Goal: Task Accomplishment & Management: Complete application form

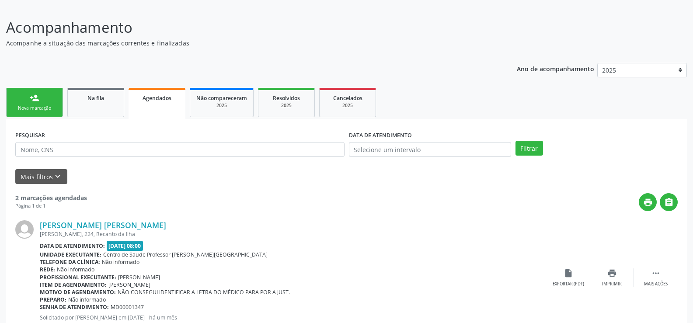
scroll to position [50, 0]
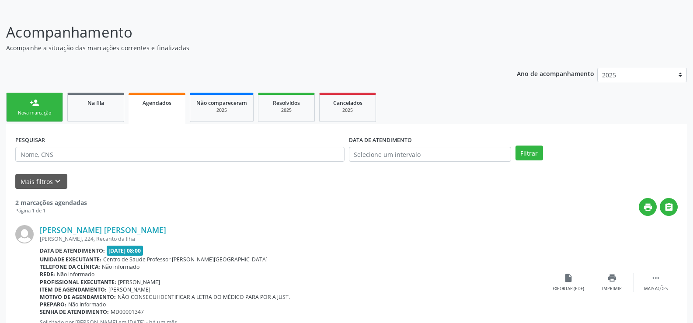
click at [145, 111] on link "Agendados" at bounding box center [157, 108] width 57 height 31
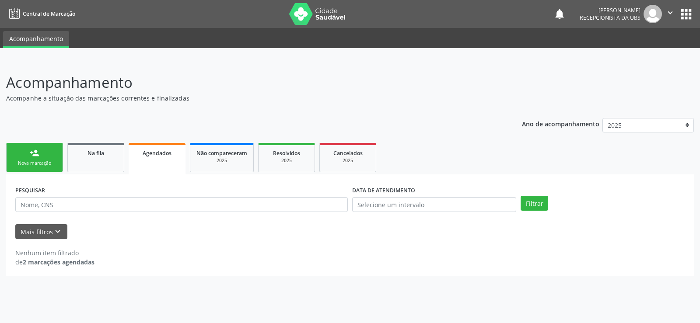
click at [41, 164] on div "Nova marcação" at bounding box center [35, 163] width 44 height 7
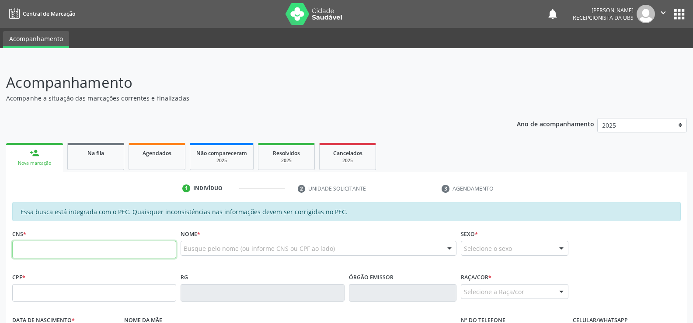
click at [35, 252] on input "text" at bounding box center [94, 249] width 164 height 17
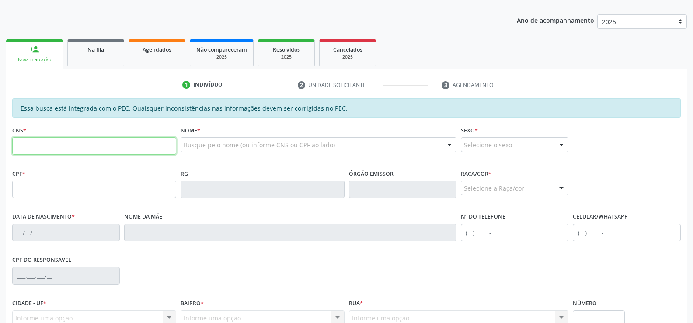
scroll to position [101, 0]
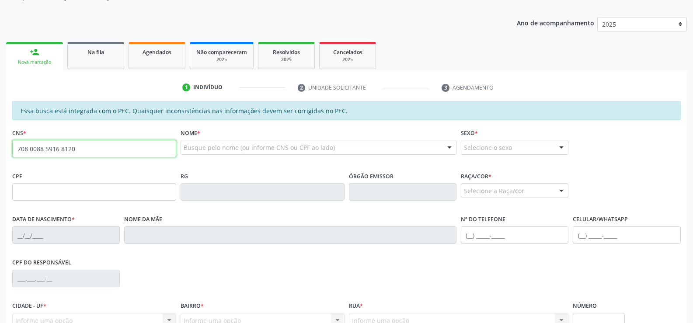
type input "708 0088 5916 8120"
type input "740.630.304-15"
type input "[DATE]"
type input "[DEMOGRAPHIC_DATA][PERSON_NAME] da Conceição"
type input "[PHONE_NUMBER]"
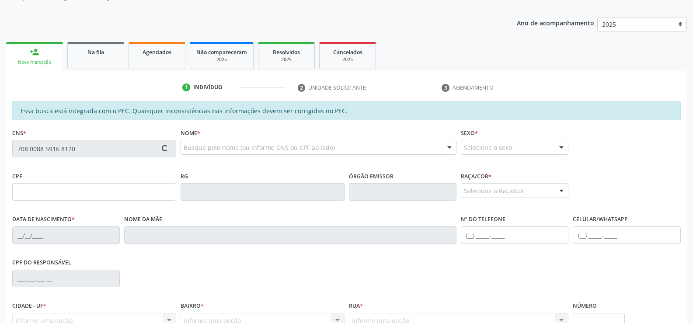
type input "S/N"
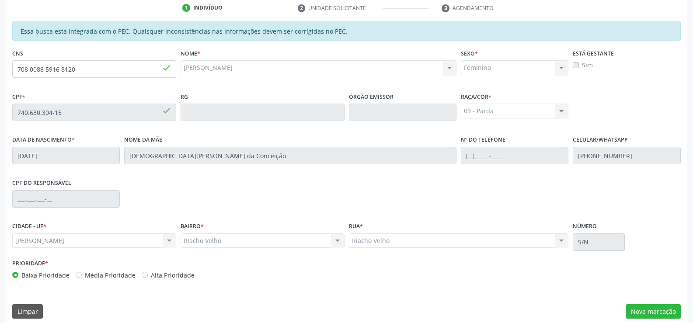
scroll to position [188, 0]
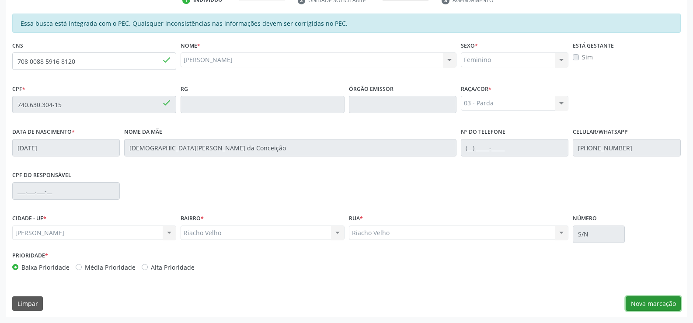
click at [642, 305] on button "Nova marcação" at bounding box center [653, 303] width 55 height 15
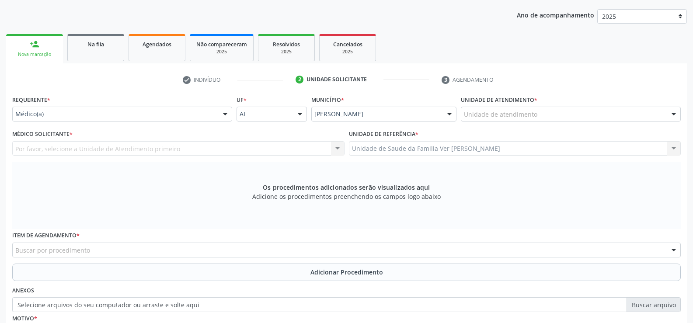
scroll to position [101, 0]
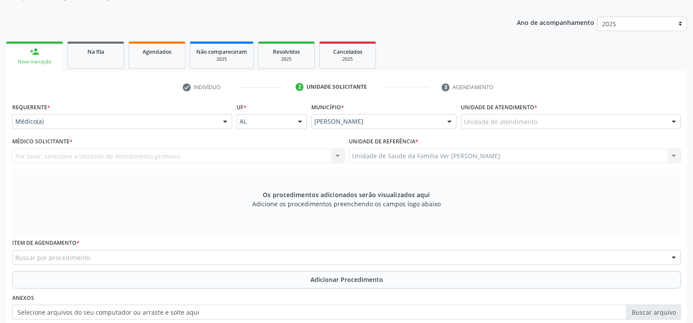
click at [672, 123] on div at bounding box center [673, 122] width 13 height 15
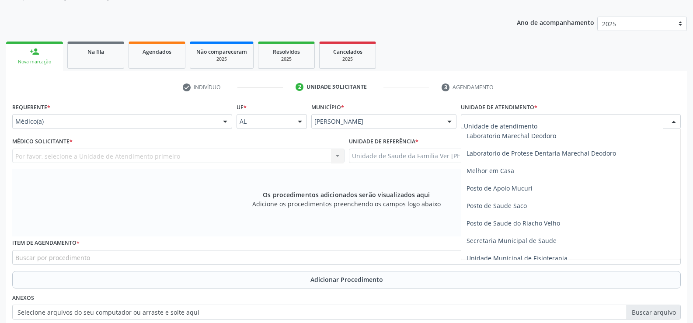
scroll to position [350, 0]
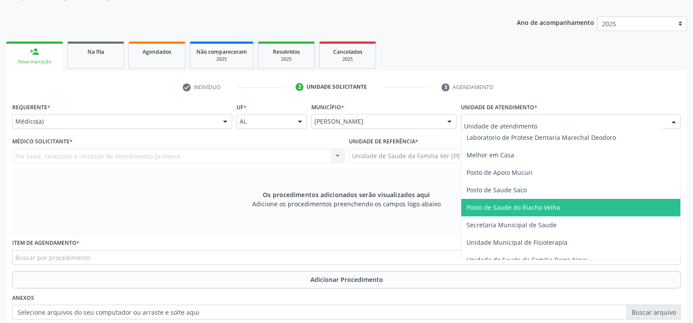
click at [522, 208] on span "Posto de Saude do Riacho Velho" at bounding box center [514, 207] width 94 height 8
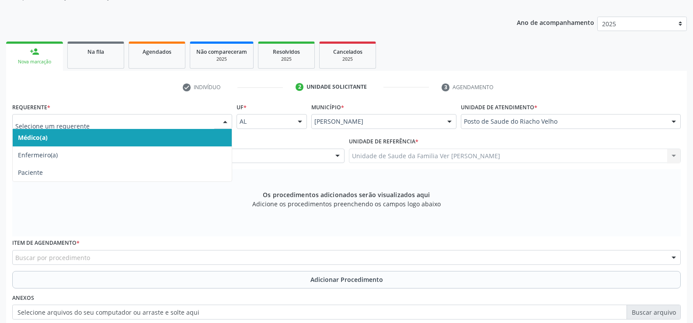
click at [225, 121] on div at bounding box center [225, 122] width 13 height 15
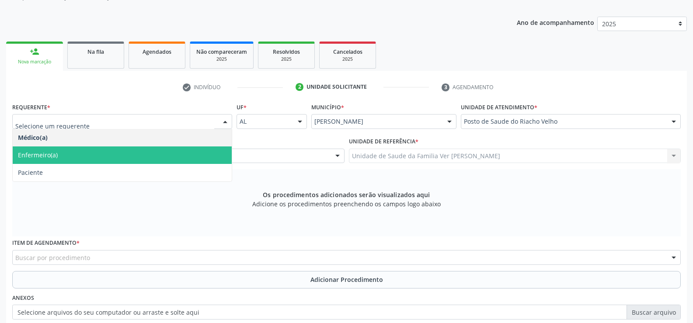
click at [167, 158] on span "Enfermeiro(a)" at bounding box center [122, 154] width 219 height 17
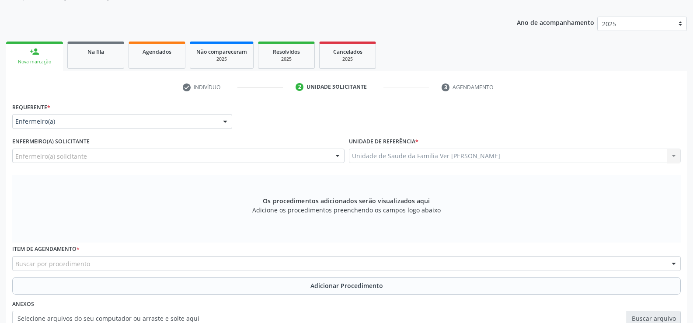
click at [167, 158] on div "Enfermeiro(a) solicitante" at bounding box center [178, 156] width 332 height 15
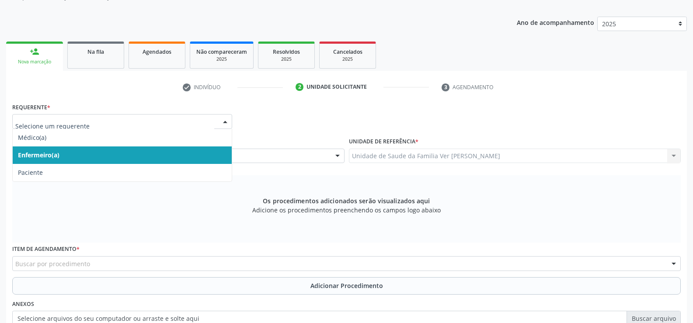
click at [225, 122] on div at bounding box center [225, 122] width 13 height 15
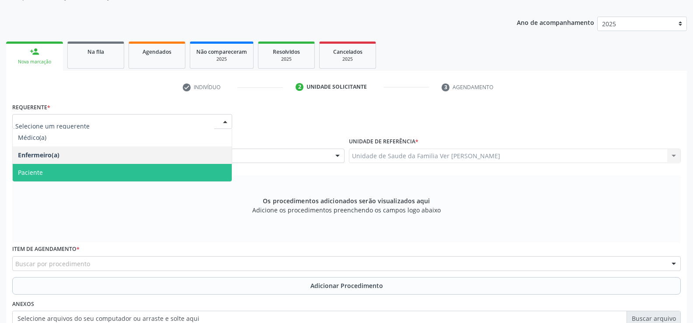
click at [146, 172] on span "Paciente" at bounding box center [122, 172] width 219 height 17
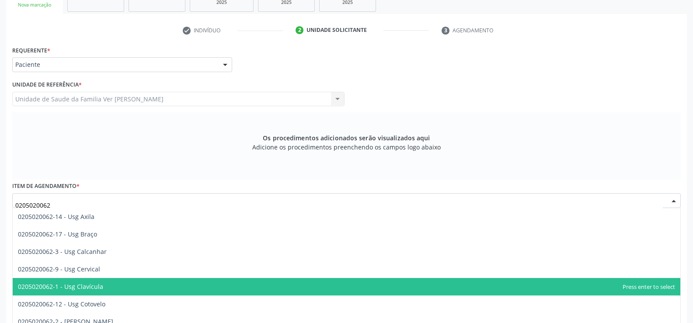
scroll to position [115, 0]
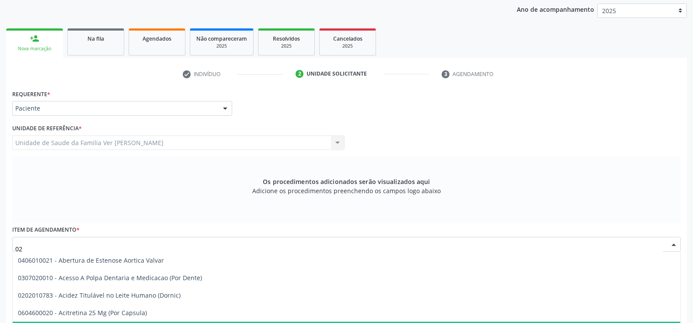
type input "0"
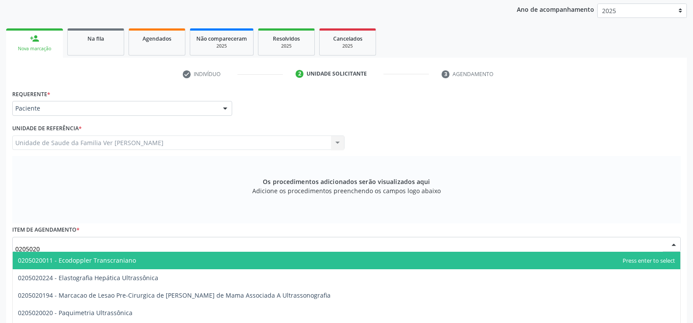
type input "02050200"
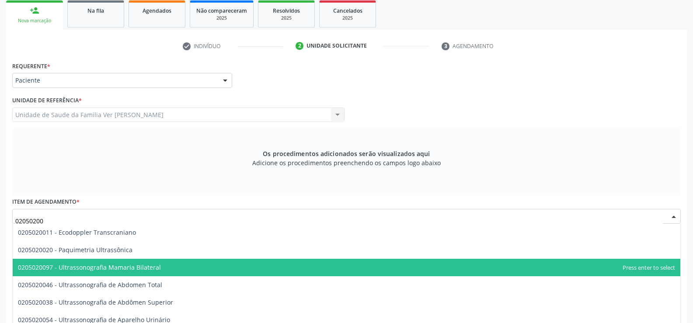
scroll to position [158, 0]
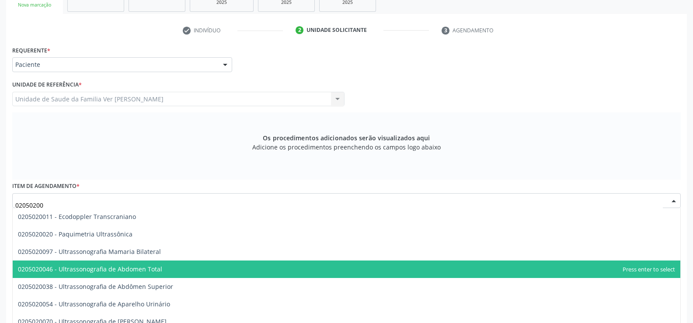
click at [63, 267] on span "0205020046 - Ultrassonografia de Abdomen Total" at bounding box center [90, 269] width 144 height 8
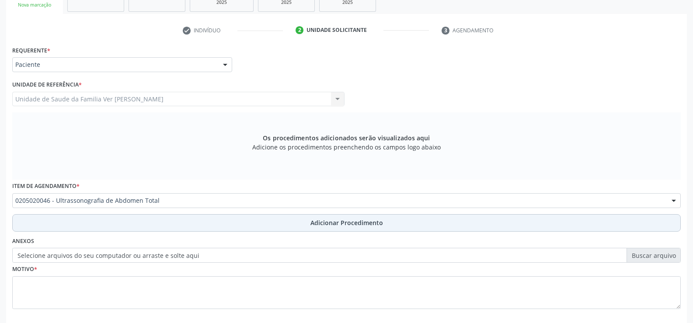
click at [347, 224] on span "Adicionar Procedimento" at bounding box center [346, 222] width 73 height 9
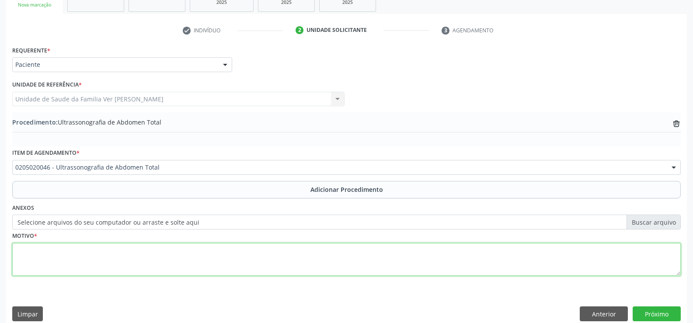
click at [29, 249] on textarea at bounding box center [346, 259] width 669 height 33
type textarea "alteraçõa da função hepatica"
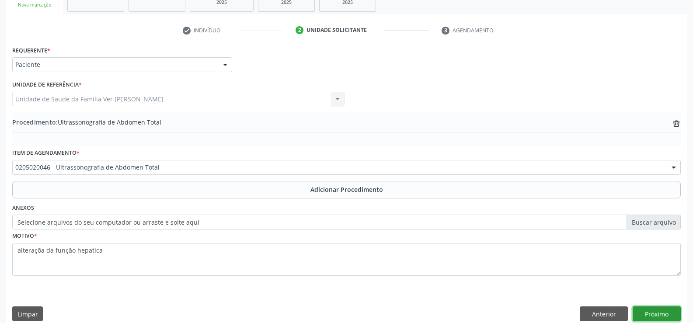
click at [657, 310] on button "Próximo" at bounding box center [657, 314] width 48 height 15
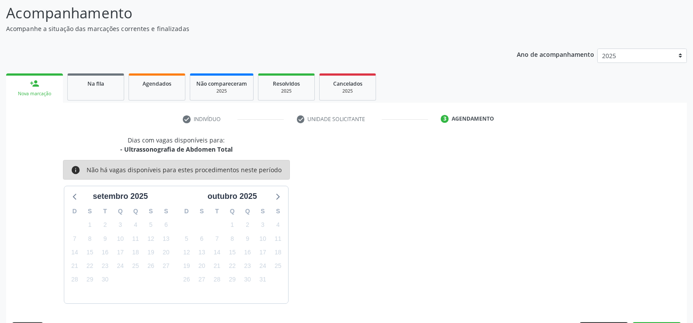
scroll to position [95, 0]
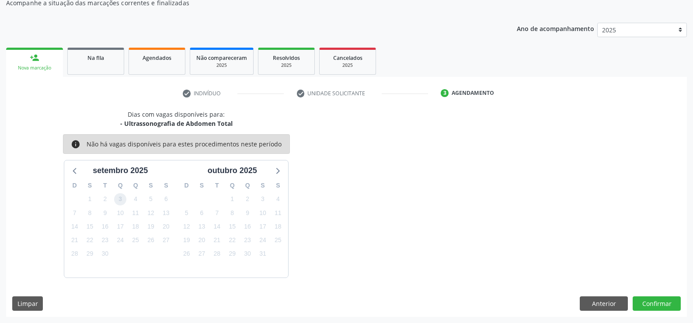
click at [119, 200] on span "3" at bounding box center [120, 199] width 12 height 12
click at [650, 304] on button "Confirmar" at bounding box center [657, 303] width 48 height 15
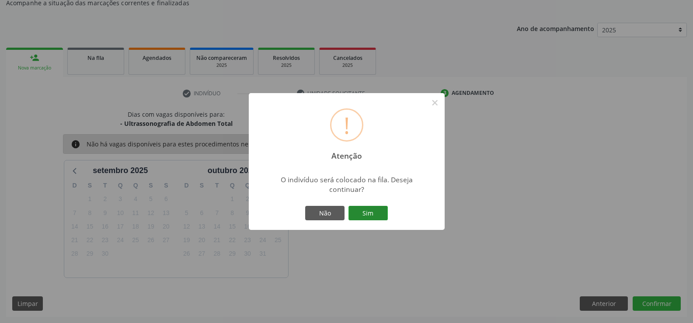
click at [369, 211] on button "Sim" at bounding box center [367, 213] width 39 height 15
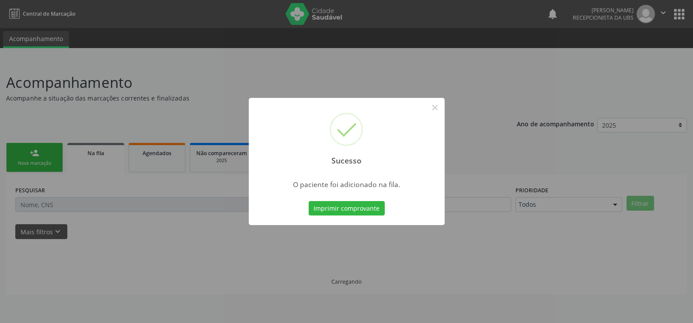
scroll to position [0, 0]
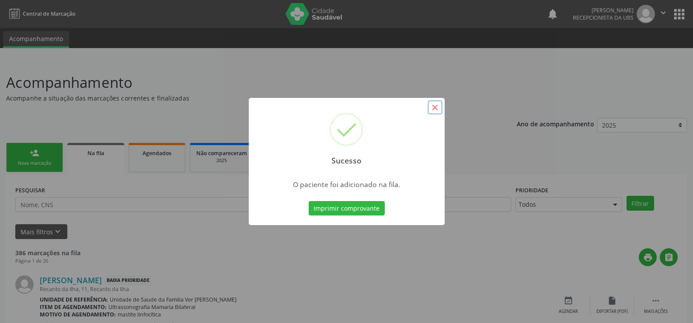
click at [433, 107] on button "×" at bounding box center [435, 107] width 15 height 15
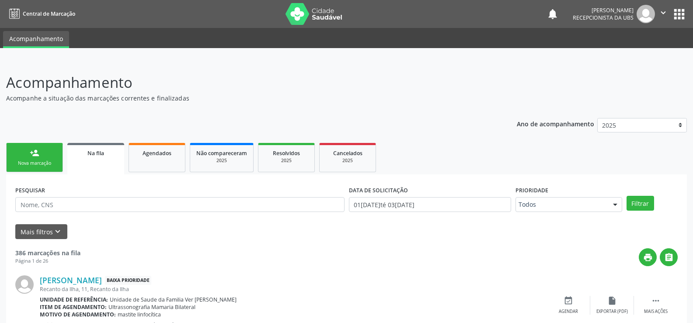
click at [31, 160] on div "Nova marcação" at bounding box center [35, 163] width 44 height 7
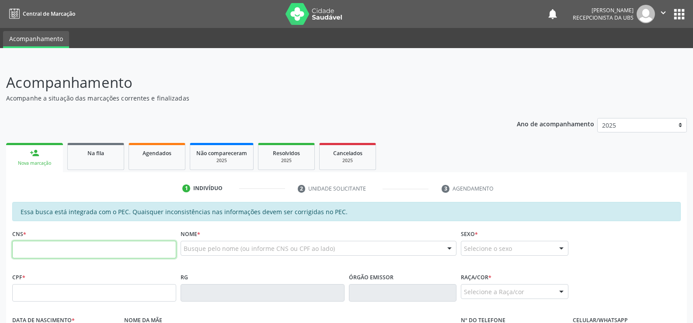
click at [21, 251] on input "text" at bounding box center [94, 249] width 164 height 17
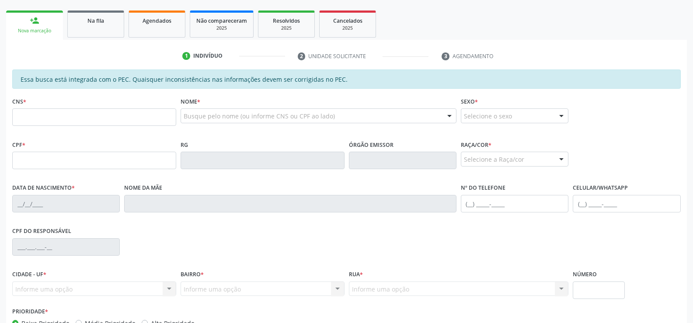
scroll to position [175, 0]
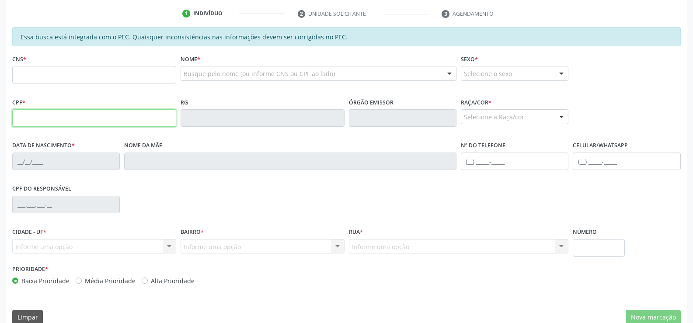
click at [29, 115] on input "text" at bounding box center [94, 117] width 164 height 17
type input "814.914.254-15"
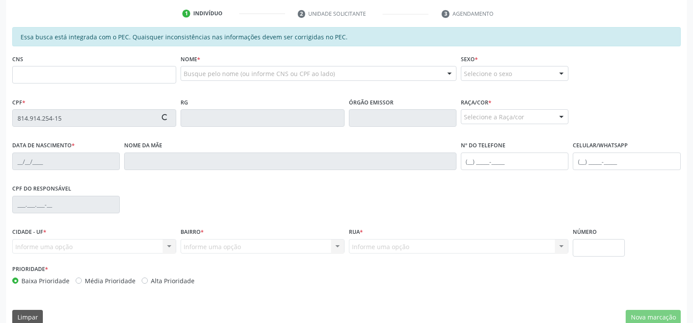
type input "707 6092 1235 9392"
type input "[DATE]"
type input "[PERSON_NAME]"
type input "[PHONE_NUMBER]"
type input "S/N"
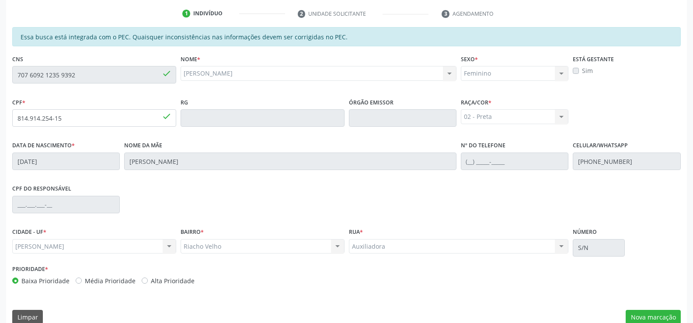
scroll to position [188, 0]
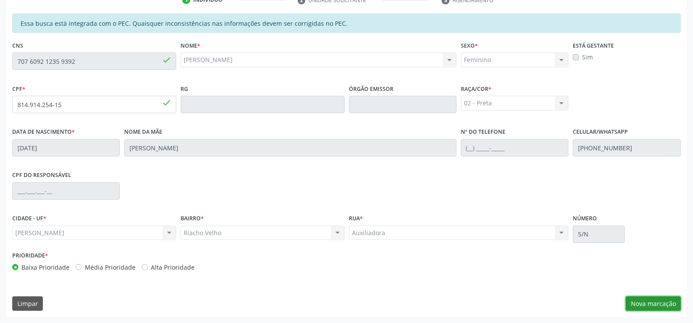
click at [647, 304] on button "Nova marcação" at bounding box center [653, 303] width 55 height 15
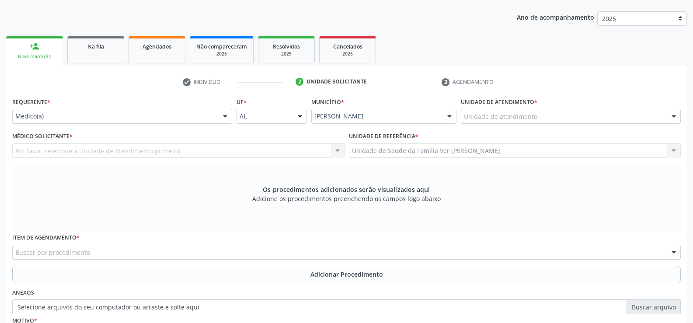
scroll to position [101, 0]
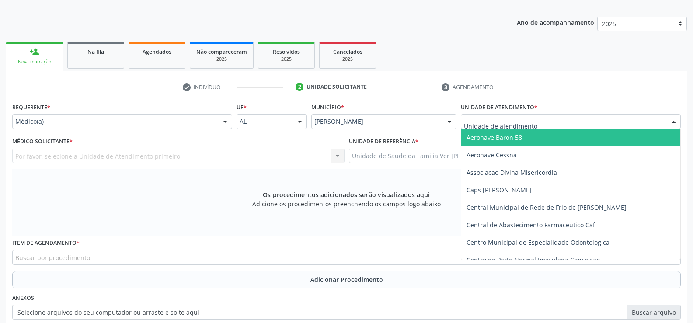
click at [672, 122] on div at bounding box center [673, 122] width 13 height 15
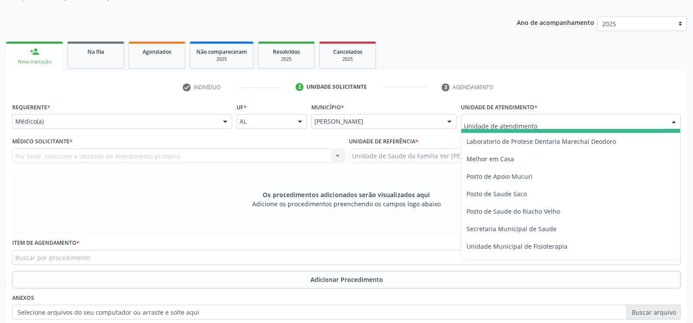
scroll to position [350, 0]
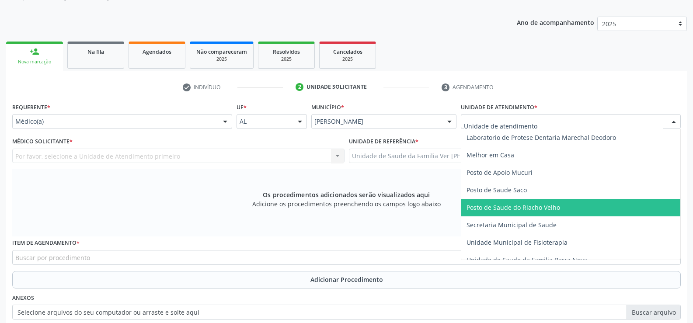
click at [605, 202] on span "Posto de Saude do Riacho Velho" at bounding box center [570, 207] width 219 height 17
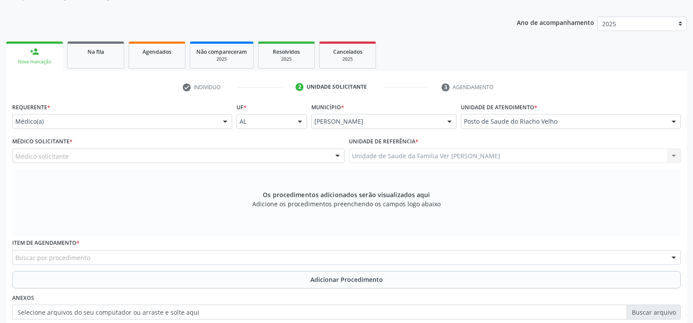
click at [223, 121] on div at bounding box center [225, 122] width 13 height 15
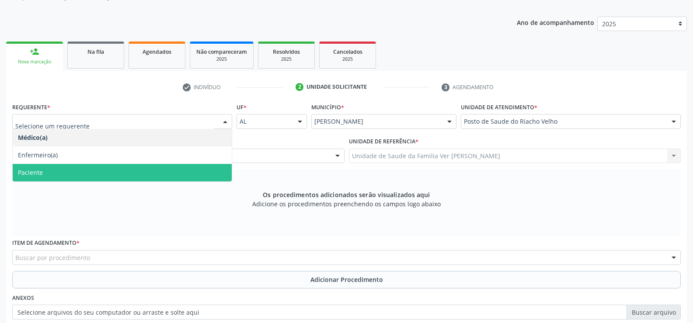
click at [170, 177] on span "Paciente" at bounding box center [122, 172] width 219 height 17
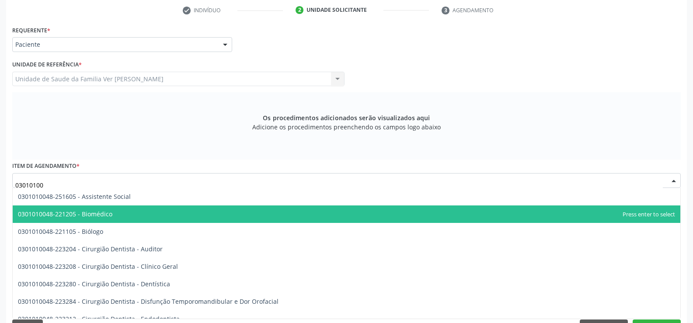
scroll to position [158, 0]
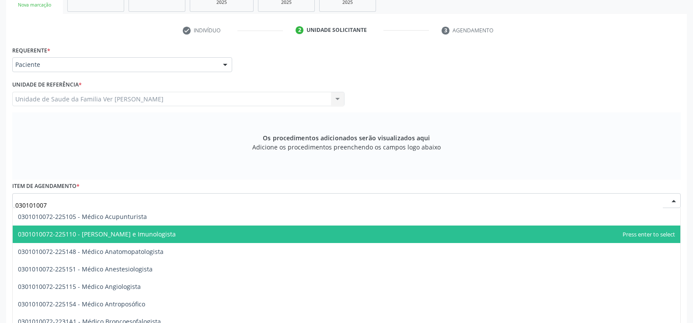
type input "0301010072"
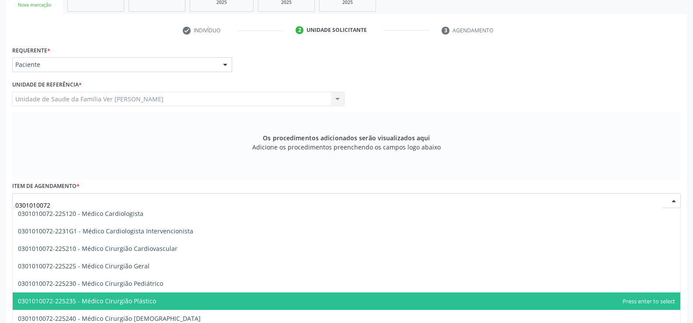
scroll to position [175, 0]
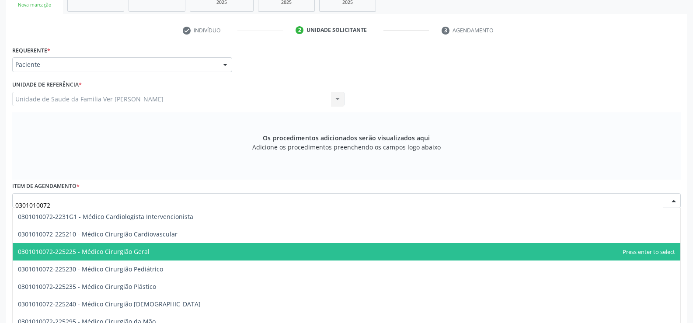
click at [139, 251] on span "0301010072-225225 - Médico Cirurgião Geral" at bounding box center [84, 251] width 132 height 8
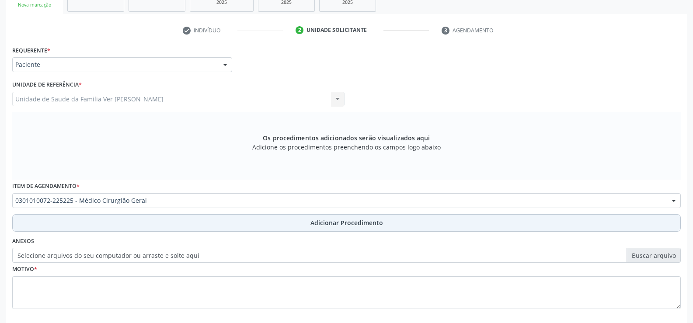
click at [352, 230] on button "Adicionar Procedimento" at bounding box center [346, 222] width 669 height 17
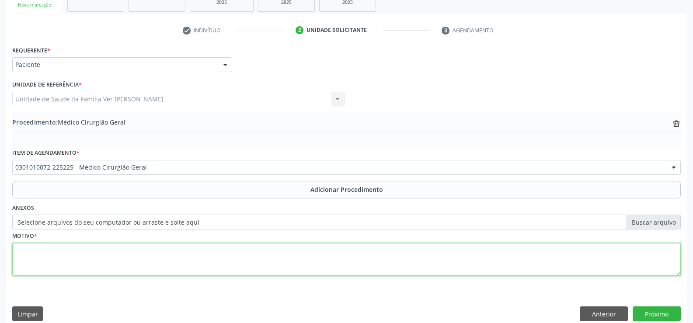
click at [42, 271] on textarea at bounding box center [346, 259] width 669 height 33
type textarea "paciente apresentando incontinencia urinaria"
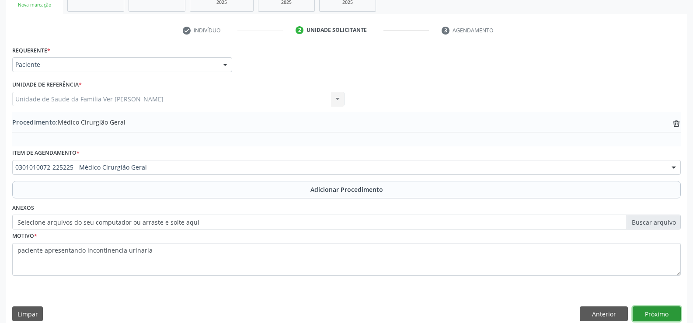
click at [658, 315] on button "Próximo" at bounding box center [657, 314] width 48 height 15
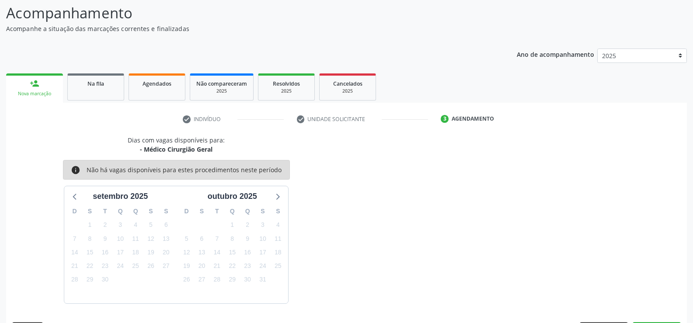
scroll to position [95, 0]
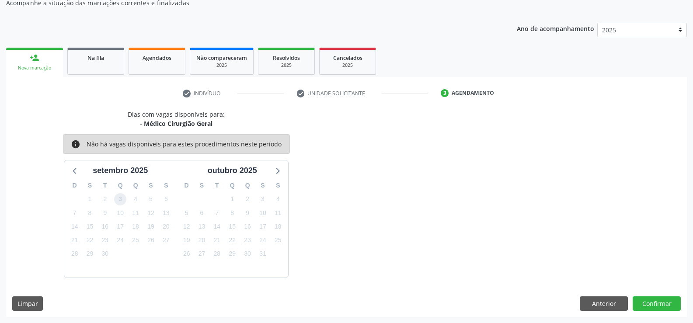
click at [121, 198] on span "3" at bounding box center [120, 199] width 12 height 12
click at [647, 300] on button "Confirmar" at bounding box center [657, 303] width 48 height 15
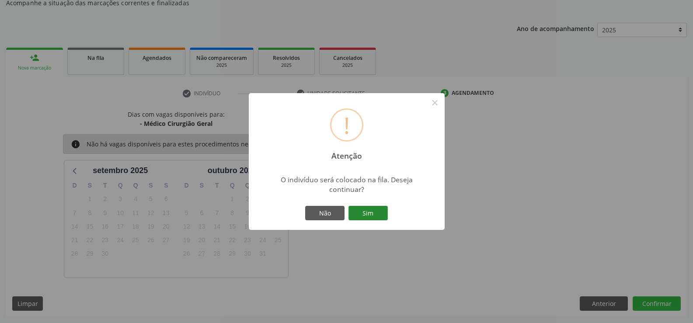
click at [366, 211] on button "Sim" at bounding box center [367, 213] width 39 height 15
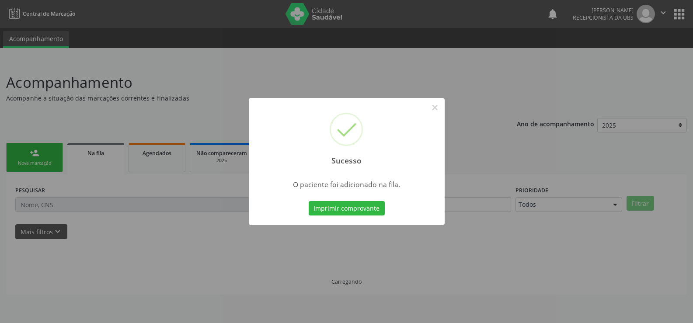
scroll to position [0, 0]
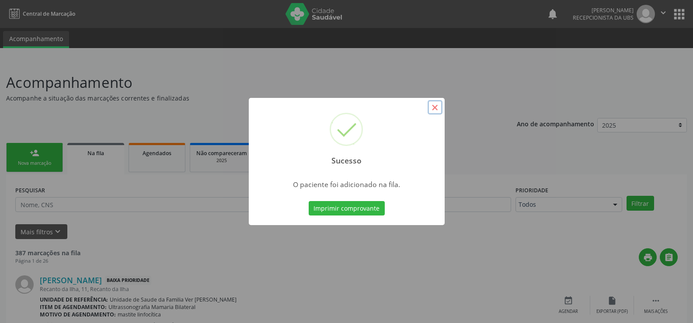
click at [432, 107] on button "×" at bounding box center [435, 107] width 15 height 15
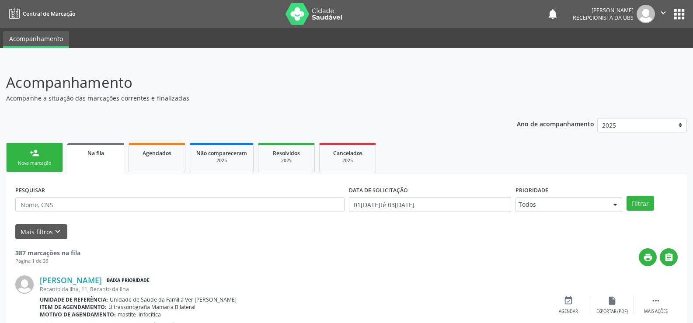
click at [48, 156] on link "person_add Nova marcação" at bounding box center [34, 157] width 57 height 29
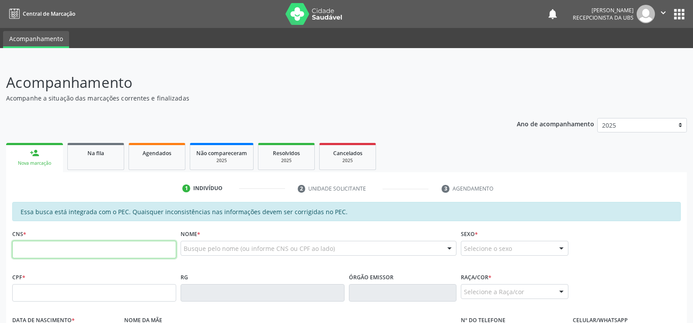
click at [32, 245] on input "text" at bounding box center [94, 249] width 164 height 17
type input "708 7031 7631 9898"
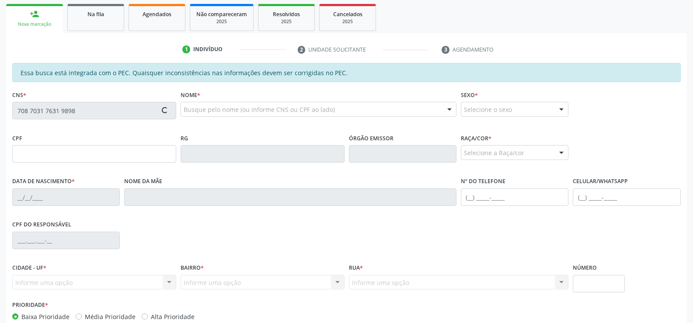
scroll to position [175, 0]
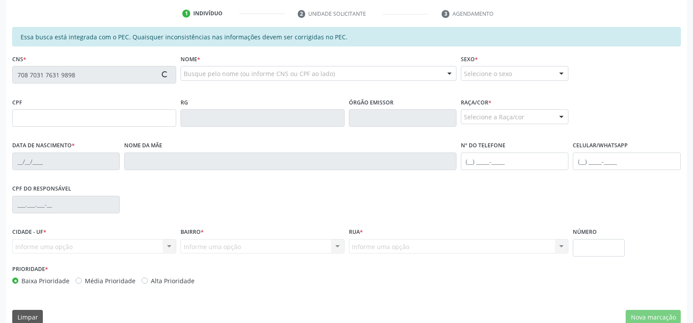
type input "080.537.634-80"
type input "1[DATE]"
type input "[PERSON_NAME]"
type input "[PHONE_NUMBER]"
type input "S/N"
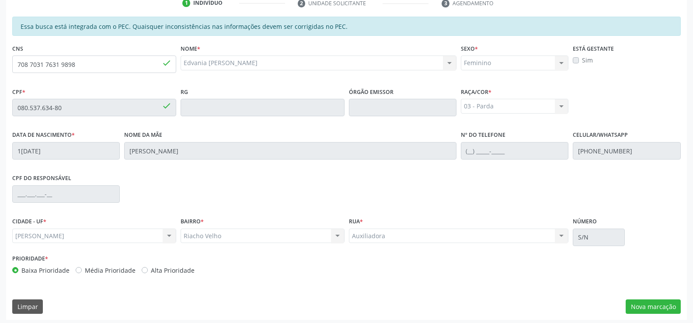
scroll to position [188, 0]
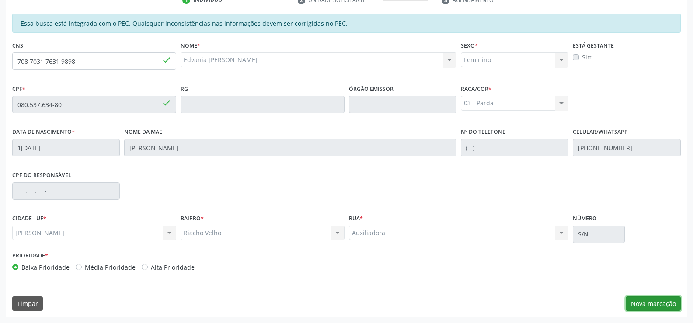
click at [642, 304] on button "Nova marcação" at bounding box center [653, 303] width 55 height 15
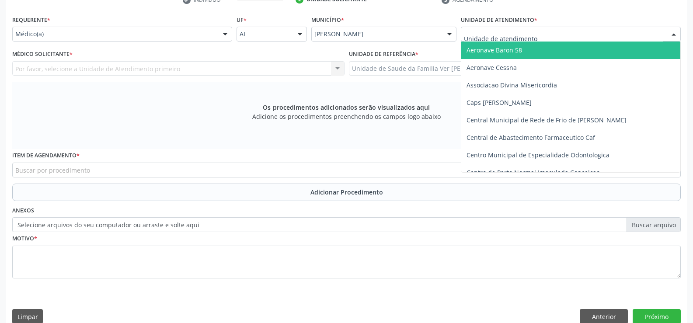
click at [676, 32] on div at bounding box center [673, 34] width 13 height 15
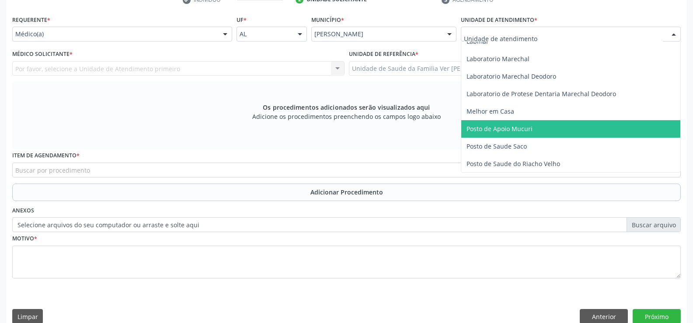
scroll to position [350, 0]
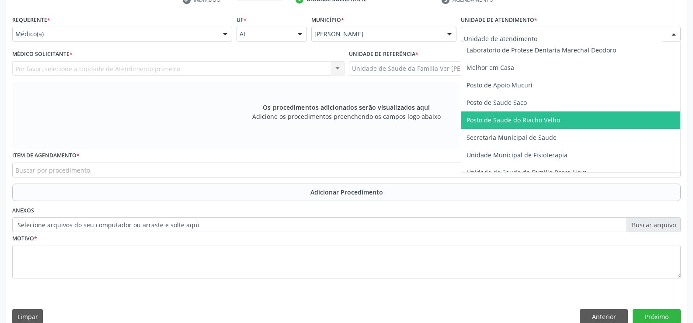
click at [559, 123] on span "Posto de Saude do Riacho Velho" at bounding box center [570, 119] width 219 height 17
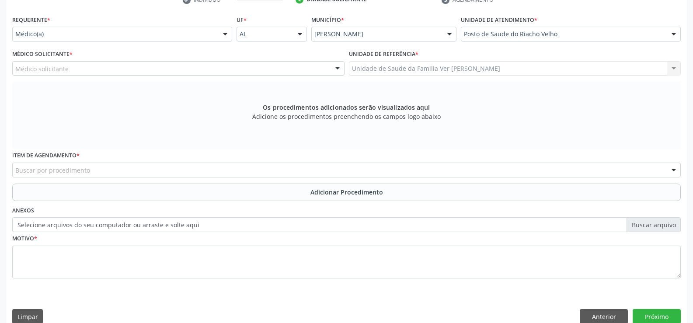
click at [227, 32] on div at bounding box center [225, 34] width 13 height 15
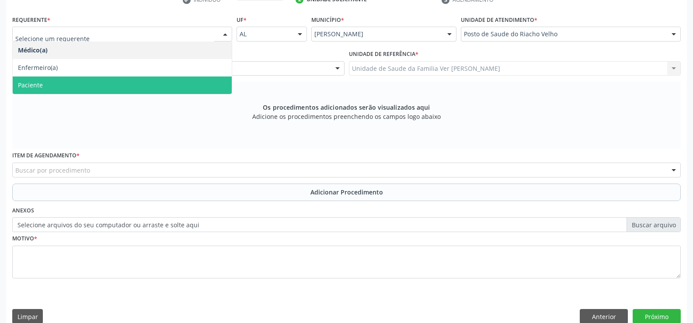
click at [146, 81] on span "Paciente" at bounding box center [122, 85] width 219 height 17
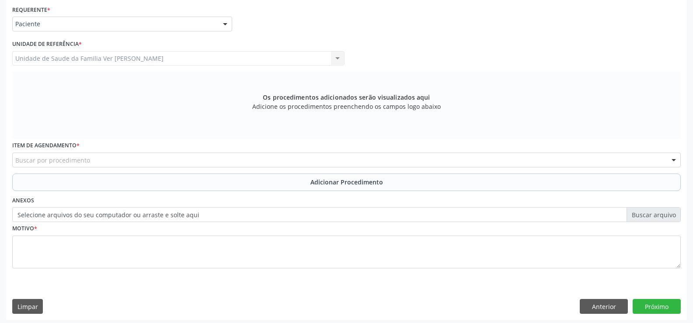
scroll to position [202, 0]
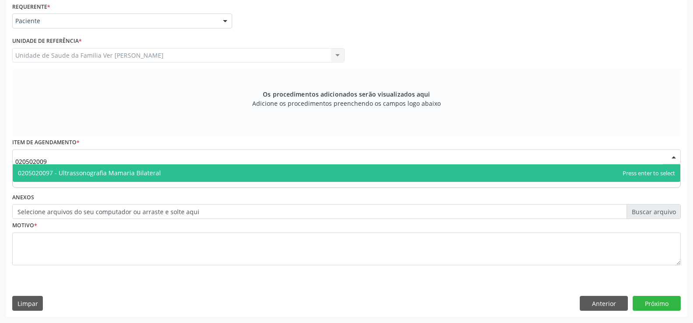
type input "0205020097"
click at [112, 171] on span "0205020097 - Ultrassonografia Mamaria Bilateral" at bounding box center [89, 173] width 143 height 8
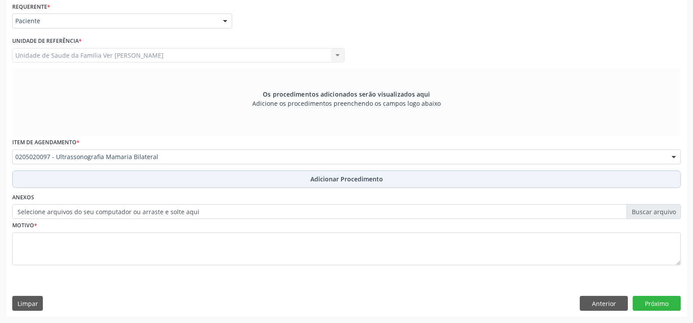
click at [340, 179] on span "Adicionar Procedimento" at bounding box center [346, 178] width 73 height 9
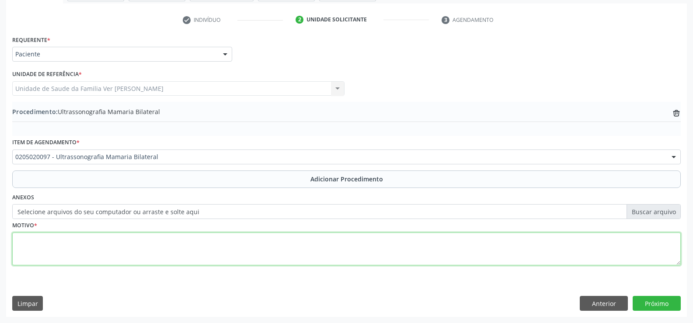
click at [63, 247] on textarea at bounding box center [346, 249] width 669 height 33
type textarea "nodulo mama direita"
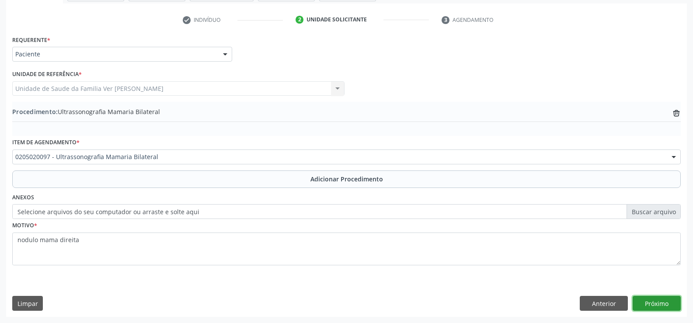
click at [651, 308] on button "Próximo" at bounding box center [657, 303] width 48 height 15
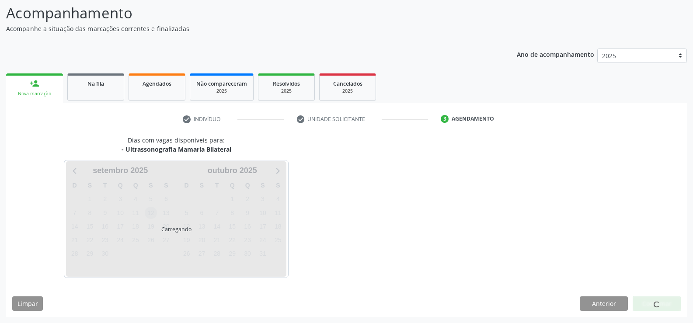
scroll to position [95, 0]
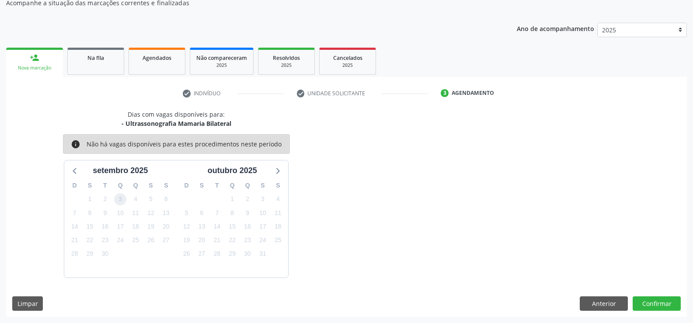
click at [118, 199] on span "3" at bounding box center [120, 199] width 12 height 12
click at [653, 300] on button "Confirmar" at bounding box center [657, 303] width 48 height 15
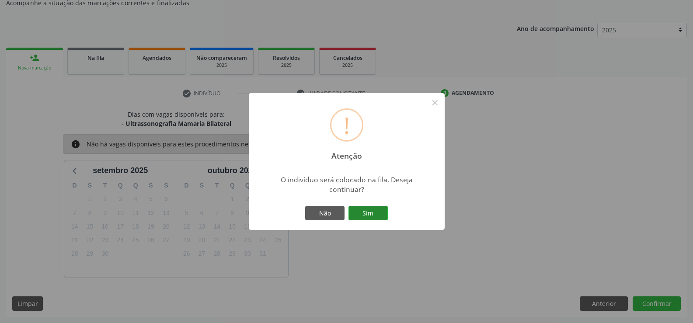
click at [371, 208] on button "Sim" at bounding box center [367, 213] width 39 height 15
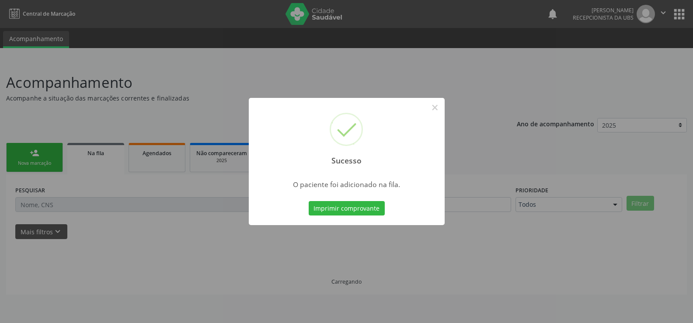
scroll to position [0, 0]
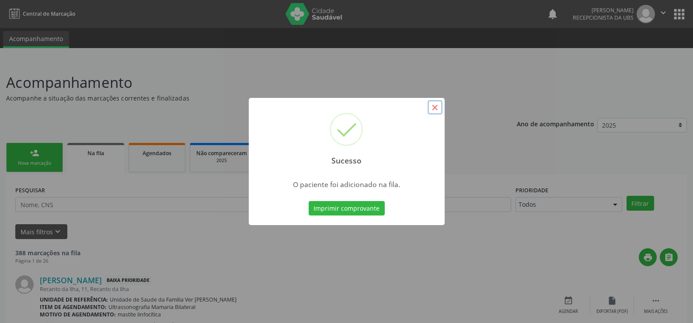
click at [433, 108] on button "×" at bounding box center [435, 107] width 15 height 15
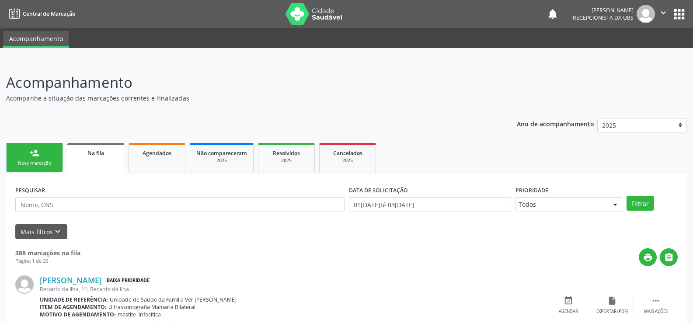
click at [49, 156] on link "person_add Nova marcação" at bounding box center [34, 157] width 57 height 29
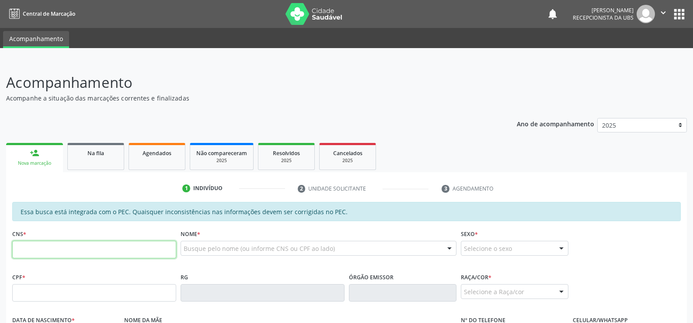
click at [17, 248] on input "text" at bounding box center [94, 249] width 164 height 17
type input "0"
type input "708 7031 7631 9898"
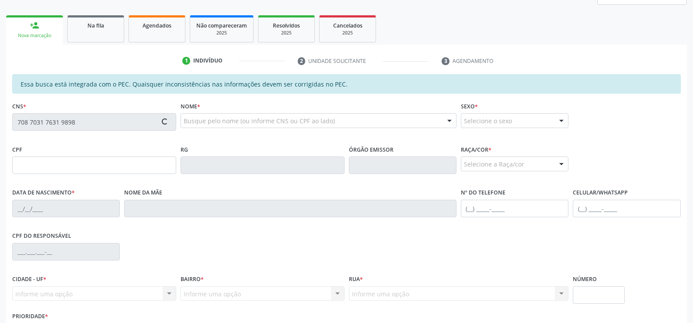
scroll to position [131, 0]
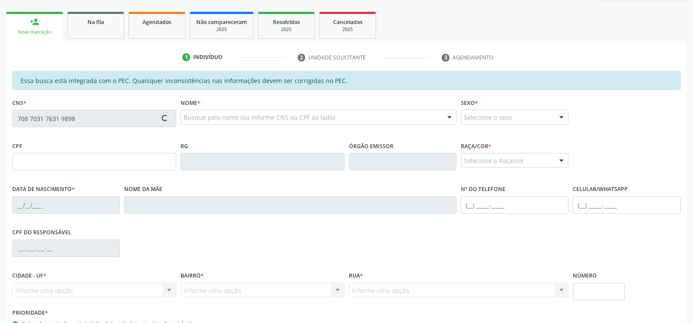
type input "080.537.634-80"
type input "1[DATE]"
type input "[PERSON_NAME]"
type input "[PHONE_NUMBER]"
type input "S/N"
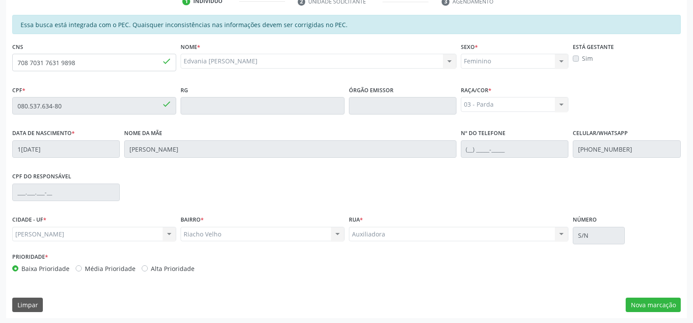
scroll to position [188, 0]
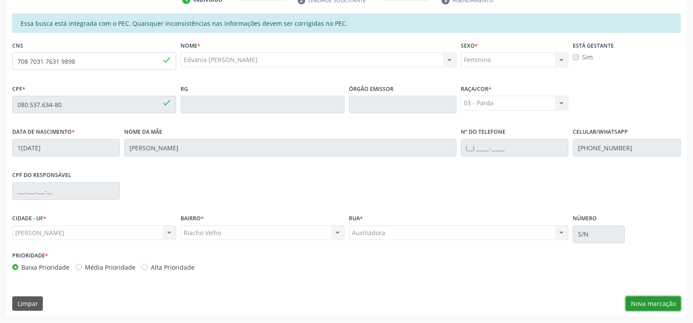
click at [651, 298] on button "Nova marcação" at bounding box center [653, 303] width 55 height 15
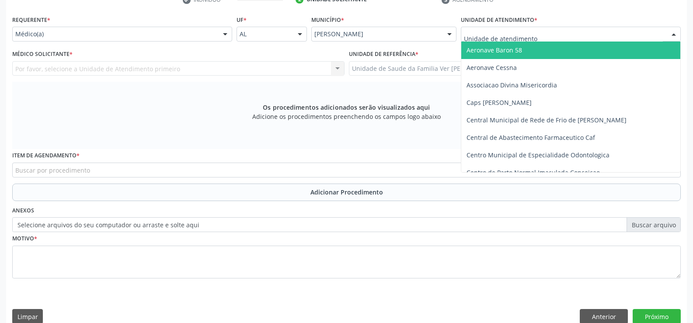
click at [672, 33] on div at bounding box center [673, 34] width 13 height 15
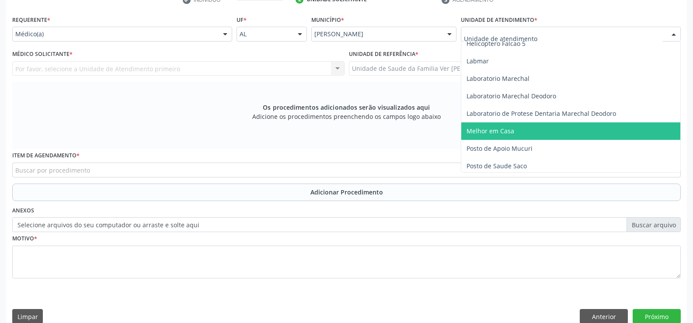
scroll to position [306, 0]
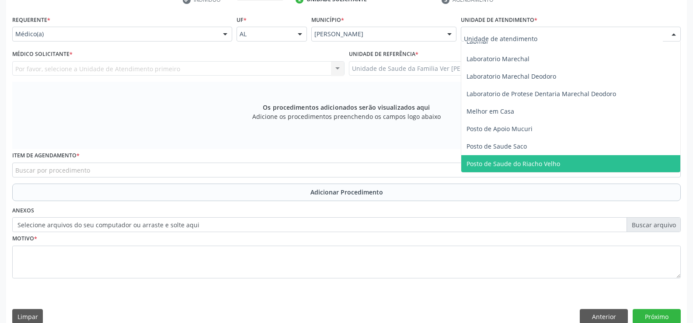
click at [558, 161] on span "Posto de Saude do Riacho Velho" at bounding box center [570, 163] width 219 height 17
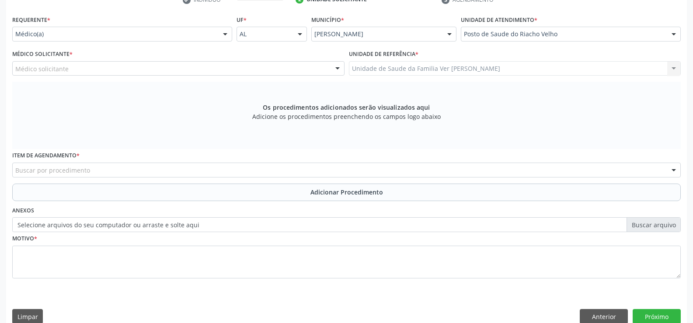
click at [224, 34] on div at bounding box center [225, 34] width 13 height 15
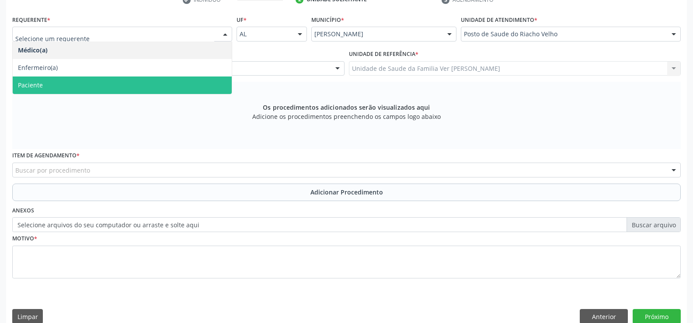
click at [190, 80] on span "Paciente" at bounding box center [122, 85] width 219 height 17
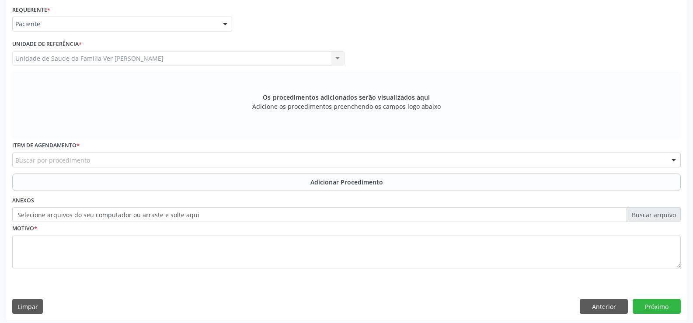
scroll to position [202, 0]
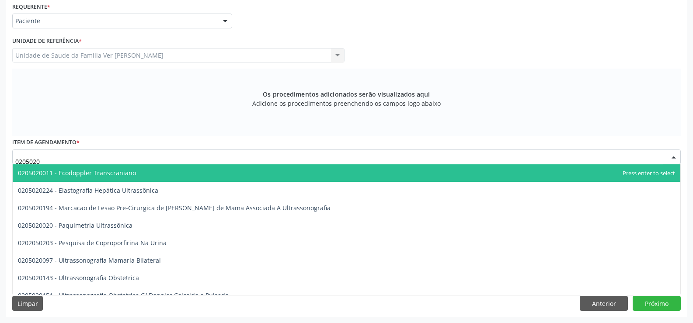
type input "02050201"
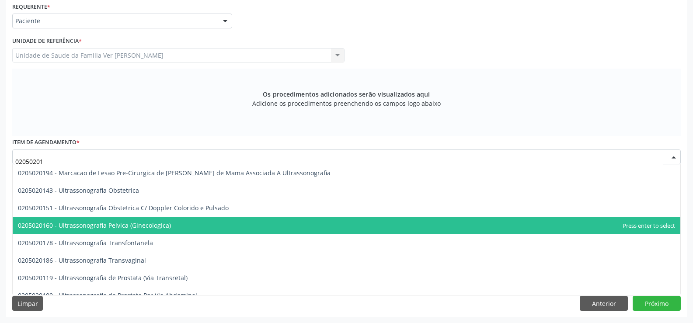
click at [101, 226] on span "0205020160 - Ultrassonografia Pelvica (Ginecologica)" at bounding box center [94, 225] width 153 height 8
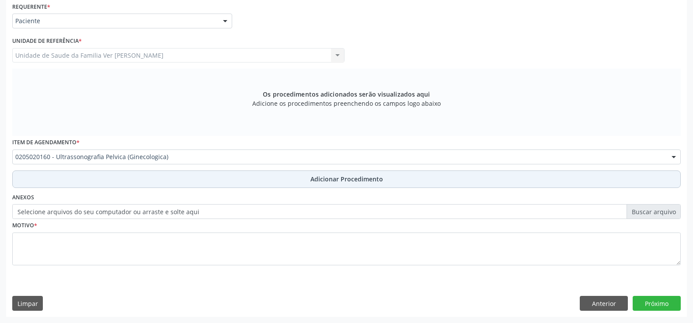
click at [344, 178] on span "Adicionar Procedimento" at bounding box center [346, 178] width 73 height 9
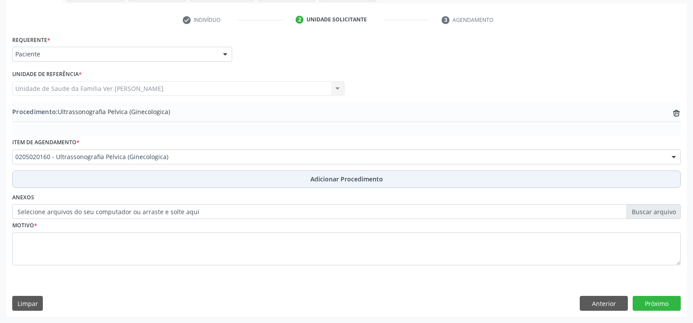
scroll to position [169, 0]
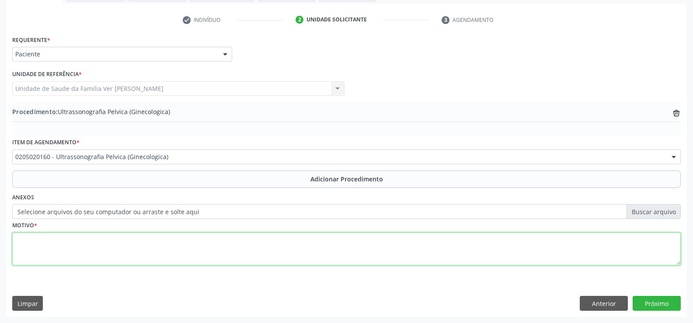
click at [43, 254] on textarea at bounding box center [346, 249] width 669 height 33
type textarea "hpp;mioma"
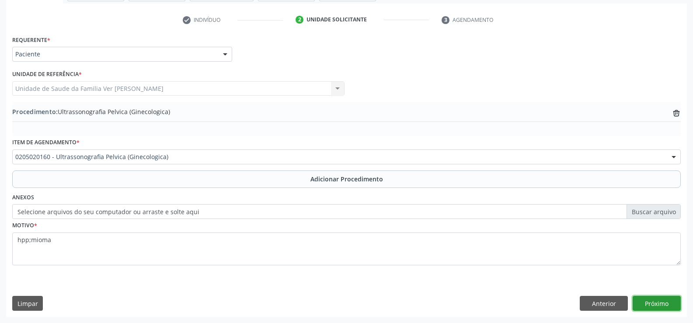
click at [655, 304] on button "Próximo" at bounding box center [657, 303] width 48 height 15
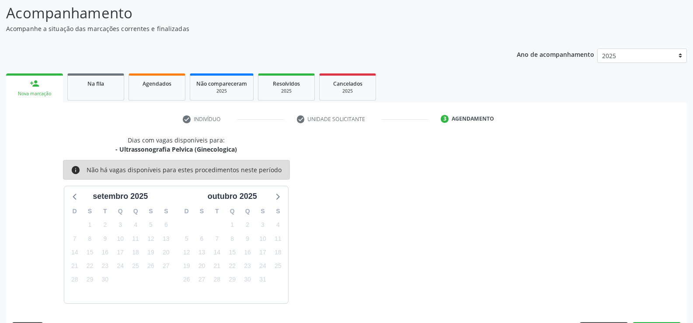
scroll to position [95, 0]
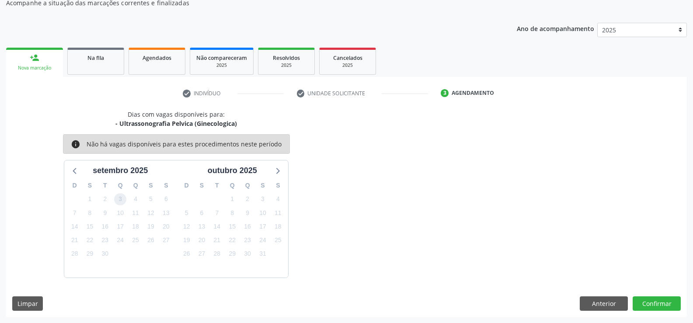
click at [123, 199] on span "3" at bounding box center [120, 199] width 12 height 12
click at [657, 306] on button "Confirmar" at bounding box center [657, 303] width 48 height 15
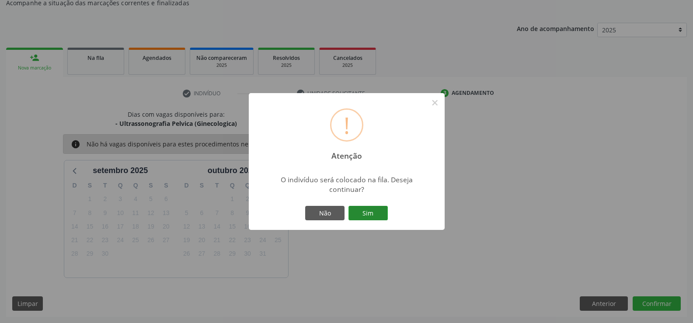
click at [370, 213] on button "Sim" at bounding box center [367, 213] width 39 height 15
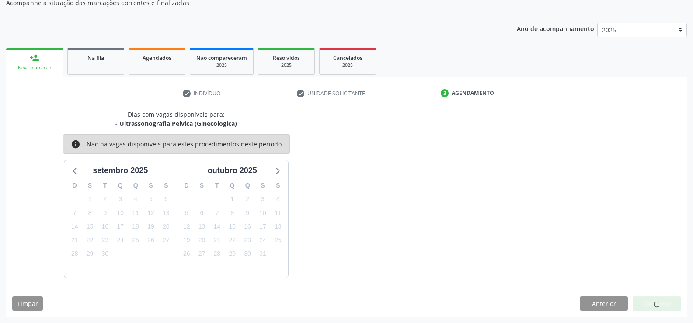
scroll to position [0, 0]
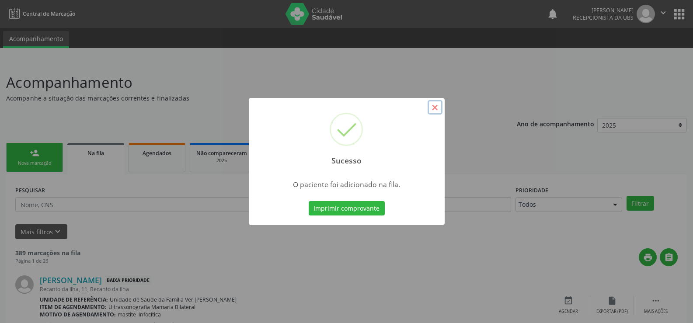
click at [435, 109] on button "×" at bounding box center [435, 107] width 15 height 15
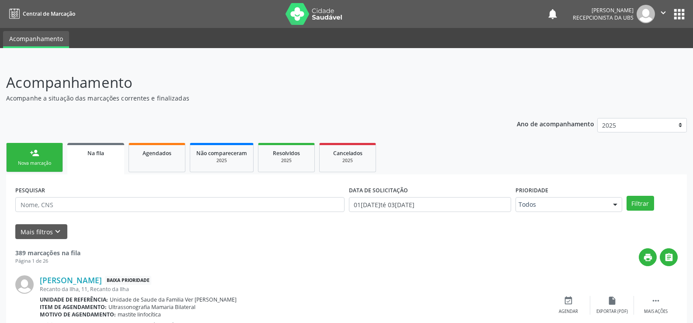
click at [19, 160] on div "Nova marcação" at bounding box center [35, 163] width 44 height 7
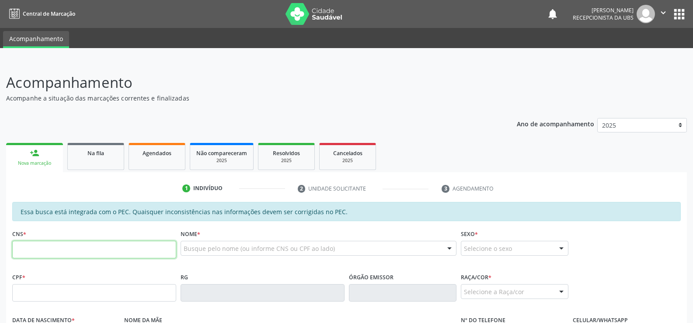
click at [31, 249] on input "text" at bounding box center [94, 249] width 164 height 17
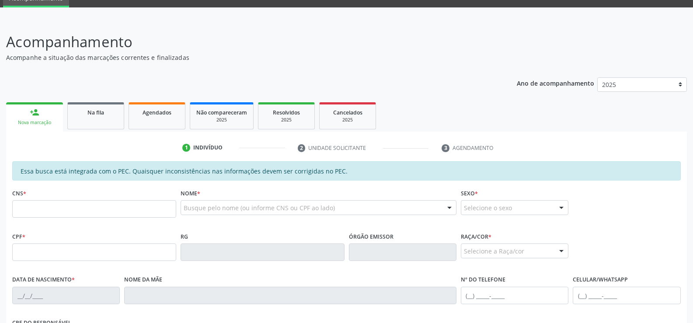
scroll to position [87, 0]
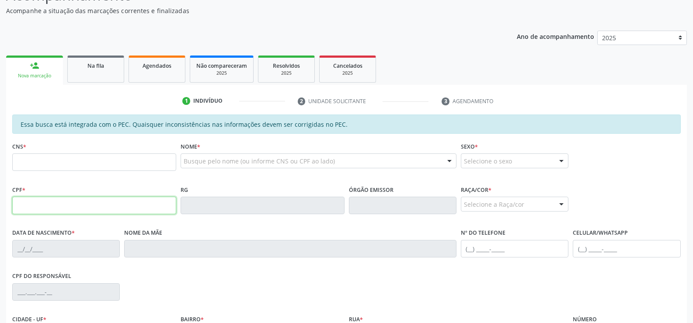
click at [18, 201] on input "text" at bounding box center [94, 205] width 164 height 17
type input "150.072.304-56"
type input "707 6042 1161 3193"
type input "03[DATE]"
type input "[PERSON_NAME]"
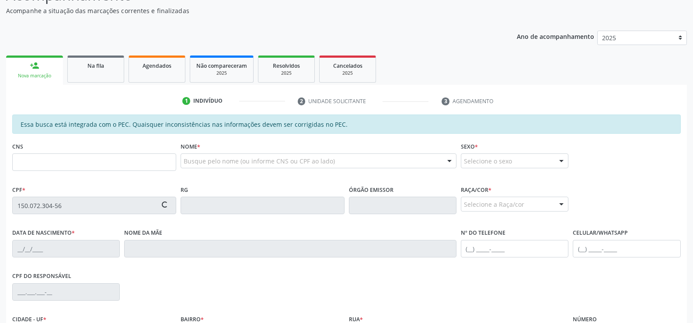
type input "[PHONE_NUMBER]"
type input "S/N"
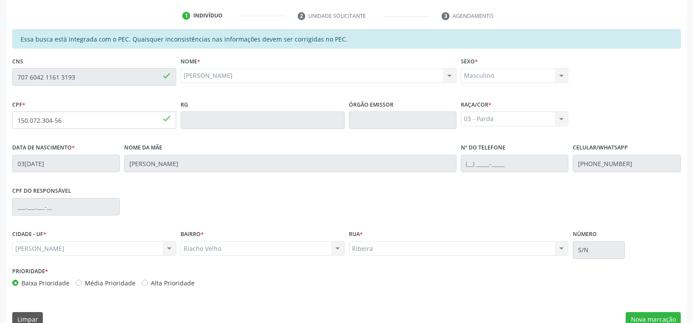
scroll to position [188, 0]
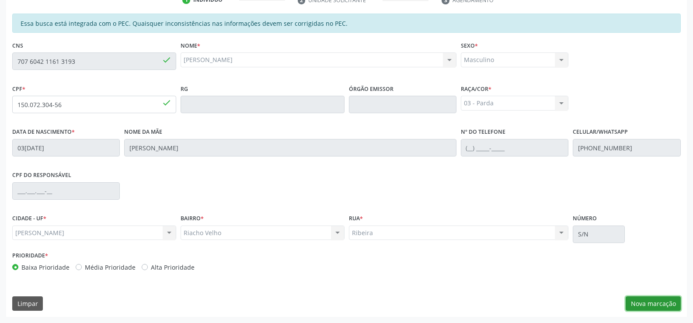
click at [659, 306] on button "Nova marcação" at bounding box center [653, 303] width 55 height 15
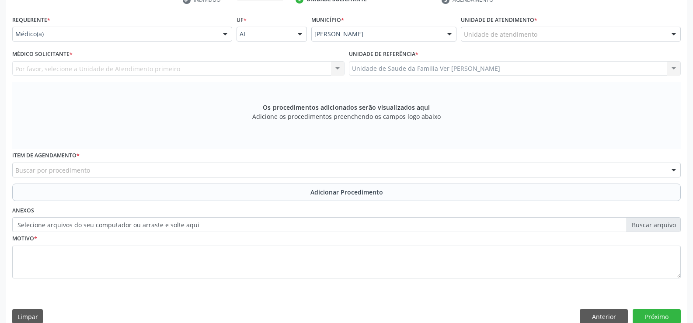
click at [672, 36] on div at bounding box center [673, 34] width 13 height 15
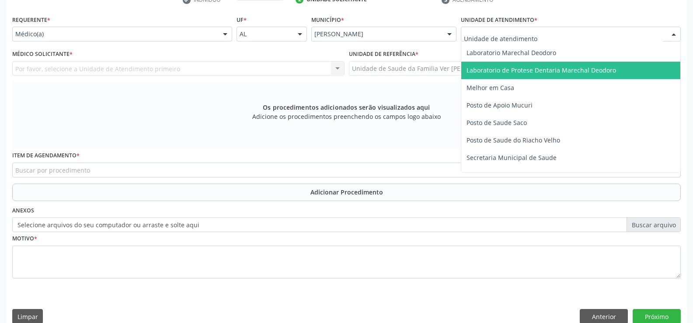
scroll to position [350, 0]
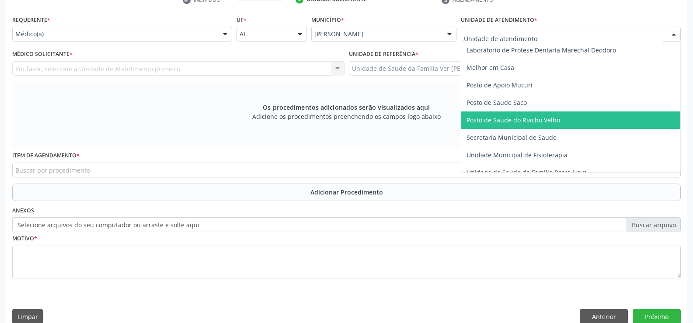
click at [557, 120] on span "Posto de Saude do Riacho Velho" at bounding box center [514, 120] width 94 height 8
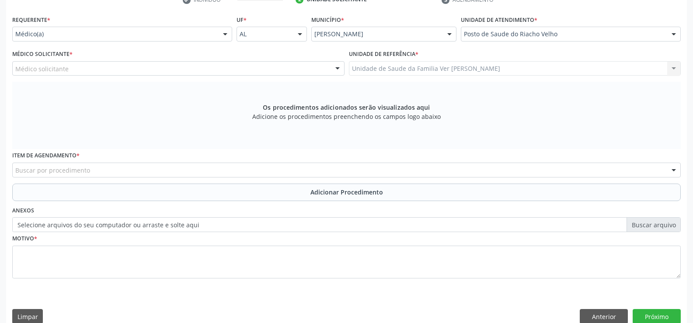
click at [225, 35] on div at bounding box center [225, 34] width 13 height 15
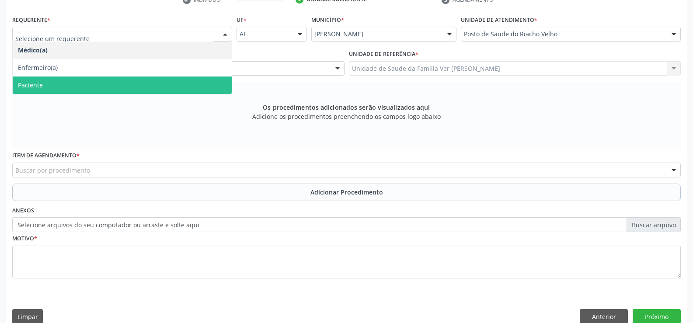
click at [174, 86] on span "Paciente" at bounding box center [122, 85] width 219 height 17
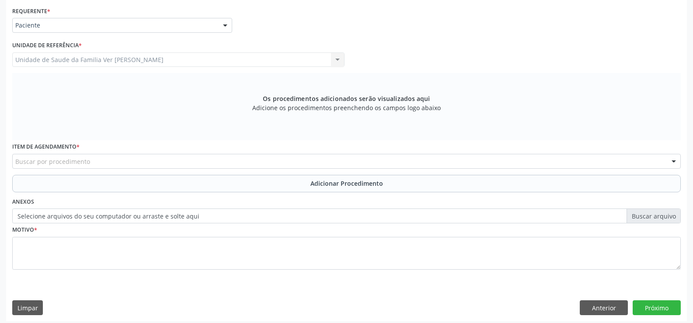
scroll to position [202, 0]
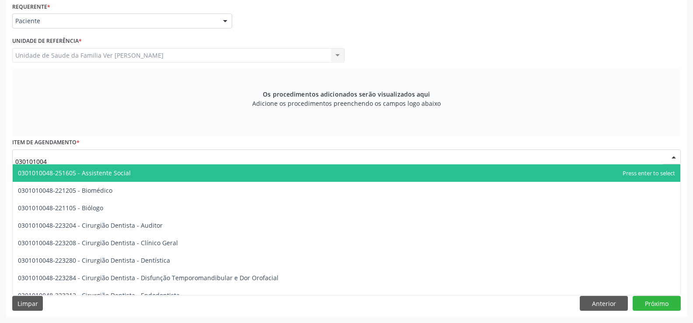
type input "0301010048"
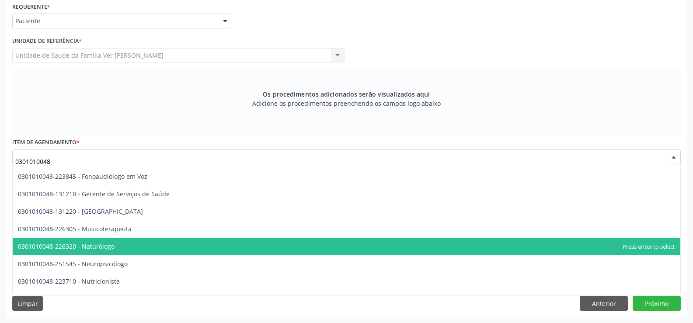
scroll to position [1224, 0]
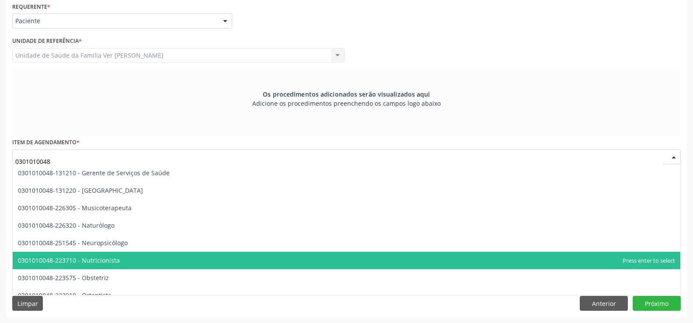
click at [105, 260] on span "0301010048-223710 - Nutricionista" at bounding box center [69, 260] width 102 height 8
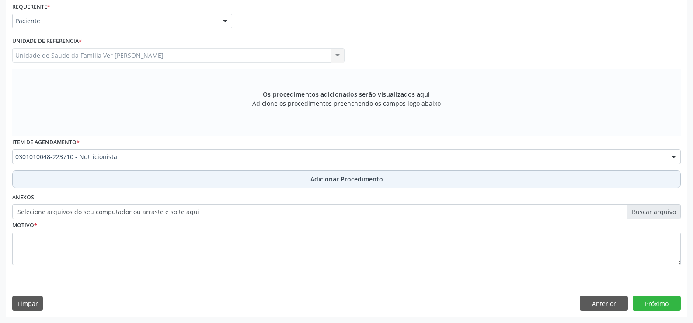
click at [345, 181] on span "Adicionar Procedimento" at bounding box center [346, 178] width 73 height 9
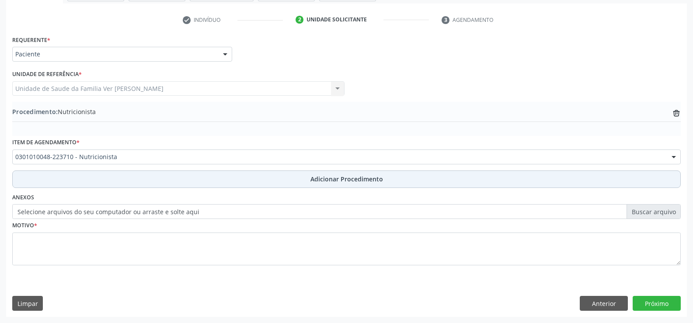
scroll to position [169, 0]
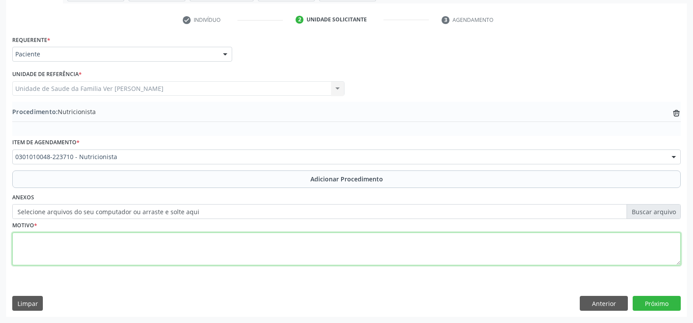
click at [41, 238] on textarea at bounding box center [346, 249] width 669 height 33
type textarea "não se alimentar bem,Necessitando avaliação nutricional"
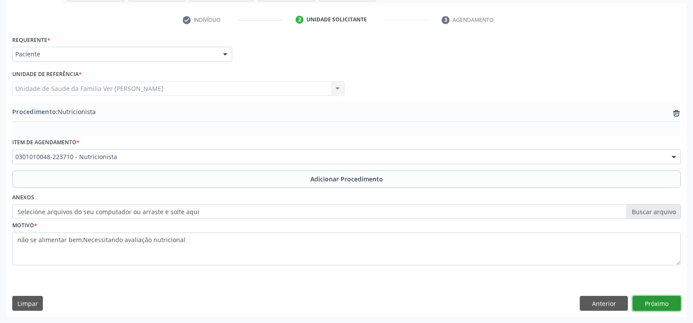
click at [658, 302] on button "Próximo" at bounding box center [657, 303] width 48 height 15
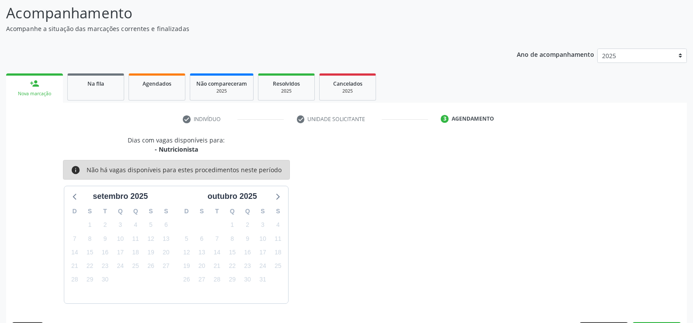
scroll to position [95, 0]
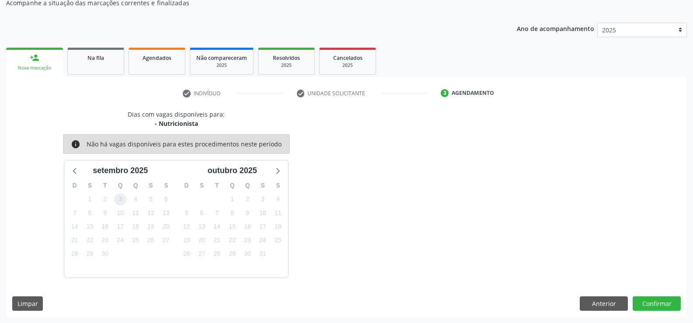
click at [122, 200] on span "3" at bounding box center [120, 199] width 12 height 12
click at [121, 197] on span "3" at bounding box center [120, 199] width 12 height 12
click at [663, 300] on button "Confirmar" at bounding box center [657, 303] width 48 height 15
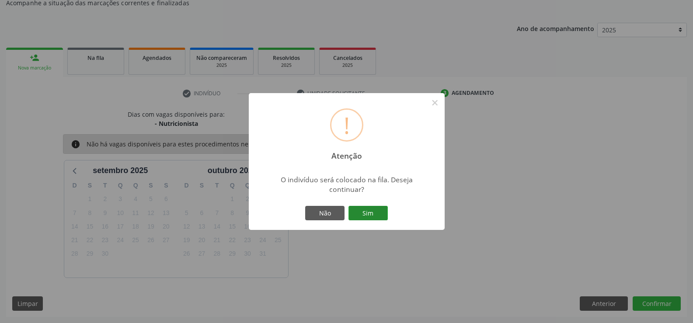
click at [370, 211] on button "Sim" at bounding box center [367, 213] width 39 height 15
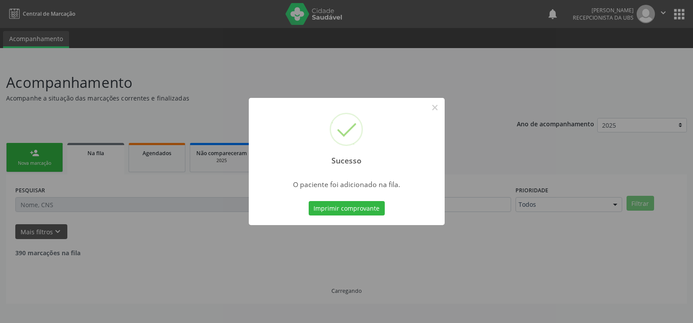
scroll to position [0, 0]
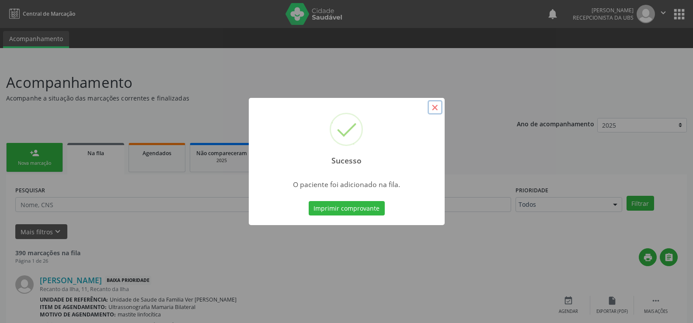
click at [441, 108] on button "×" at bounding box center [435, 107] width 15 height 15
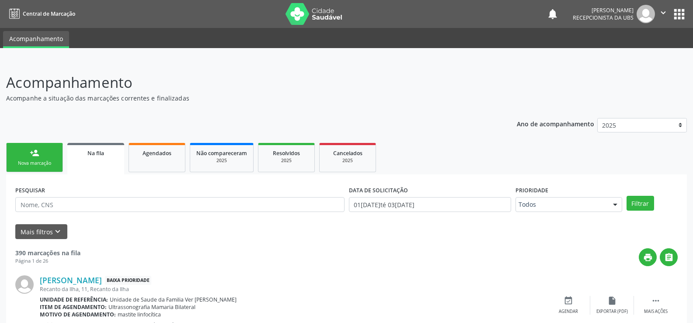
click at [49, 157] on link "person_add Nova marcação" at bounding box center [34, 157] width 57 height 29
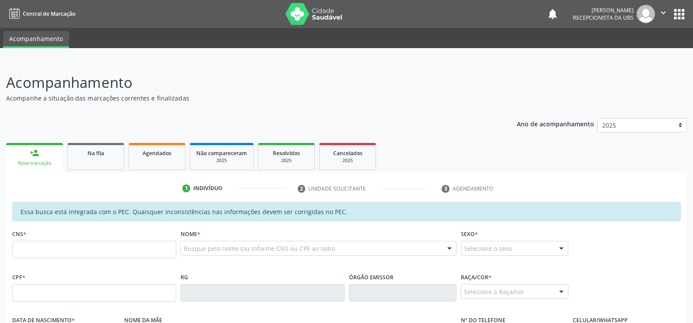
click at [46, 159] on link "person_add Nova marcação" at bounding box center [34, 157] width 57 height 29
click at [24, 252] on input "text" at bounding box center [94, 249] width 164 height 17
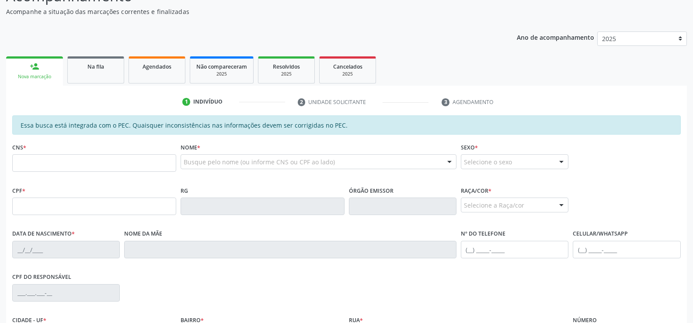
scroll to position [87, 0]
click at [20, 205] on input "text" at bounding box center [94, 205] width 164 height 17
type input "150.072.304-56"
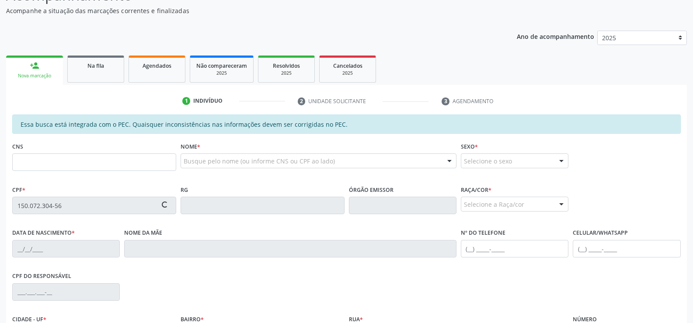
type input "707 6042 1161 3193"
type input "03[DATE]"
type input "[PERSON_NAME]"
type input "[PHONE_NUMBER]"
type input "S/N"
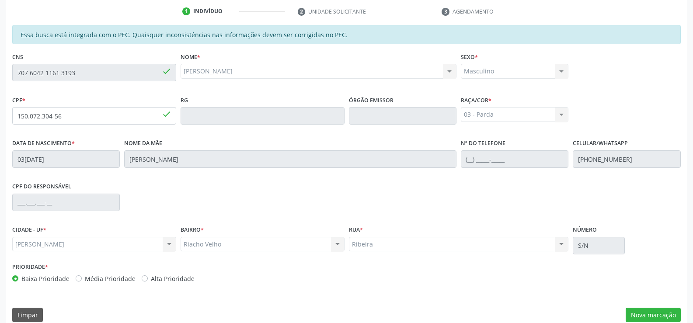
scroll to position [188, 0]
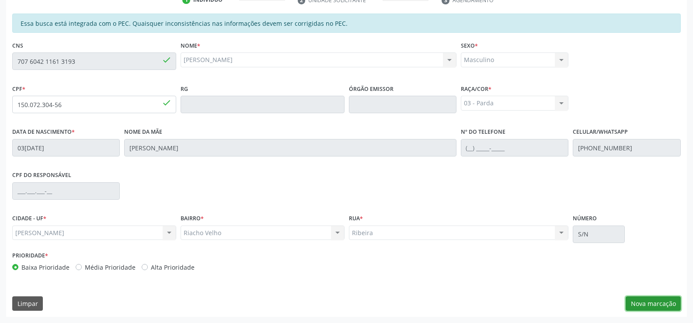
click at [650, 300] on button "Nova marcação" at bounding box center [653, 303] width 55 height 15
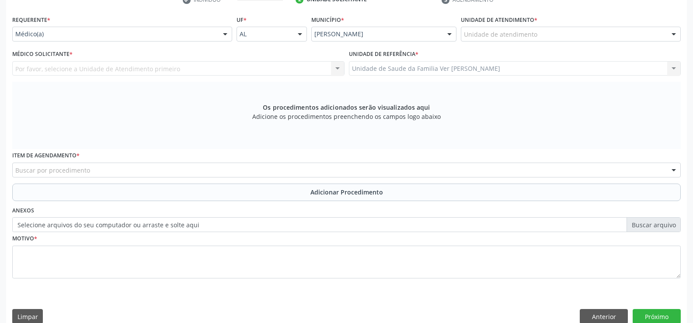
click at [673, 37] on div at bounding box center [673, 34] width 13 height 15
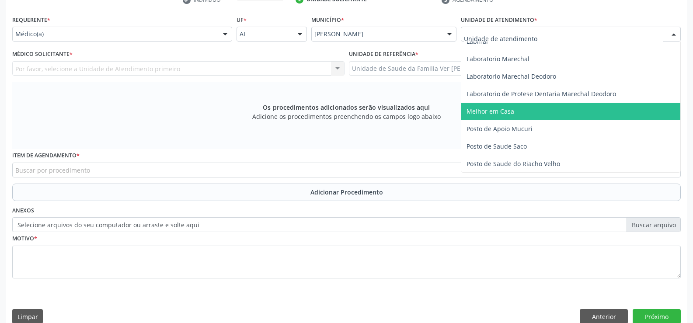
scroll to position [350, 0]
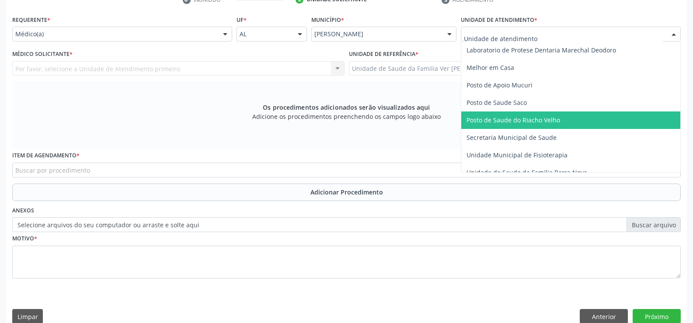
click at [564, 119] on span "Posto de Saude do Riacho Velho" at bounding box center [570, 119] width 219 height 17
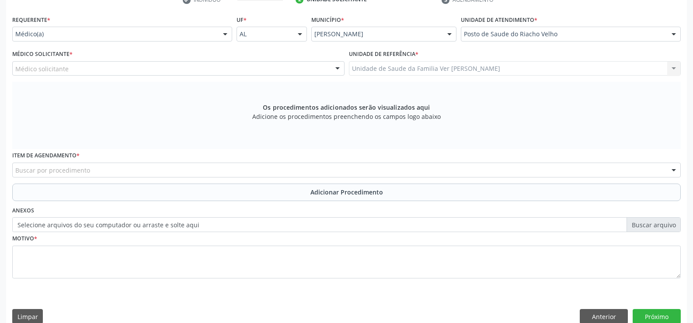
click at [225, 34] on div at bounding box center [225, 34] width 13 height 15
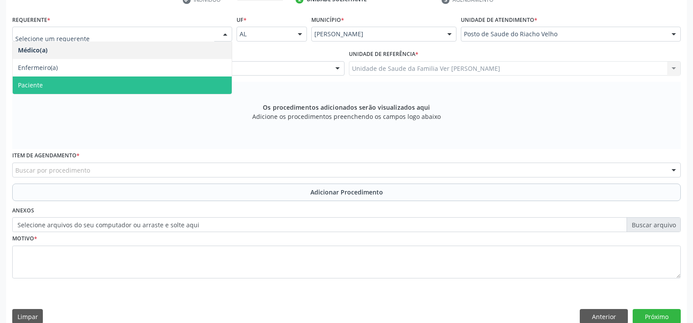
click at [192, 88] on span "Paciente" at bounding box center [122, 85] width 219 height 17
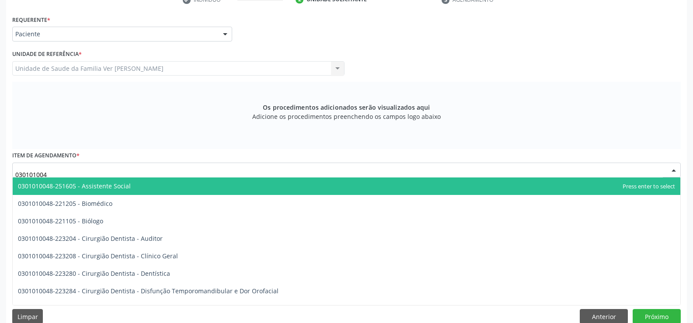
type input "0301010048"
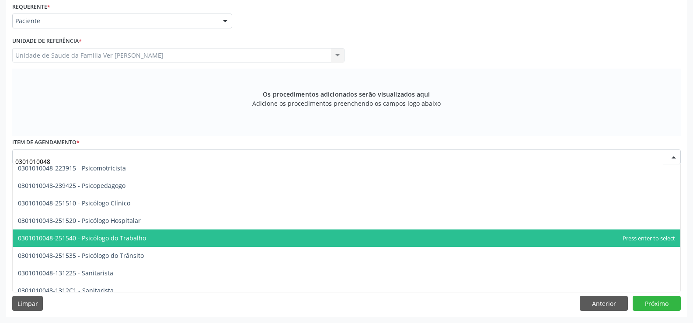
scroll to position [1437, 0]
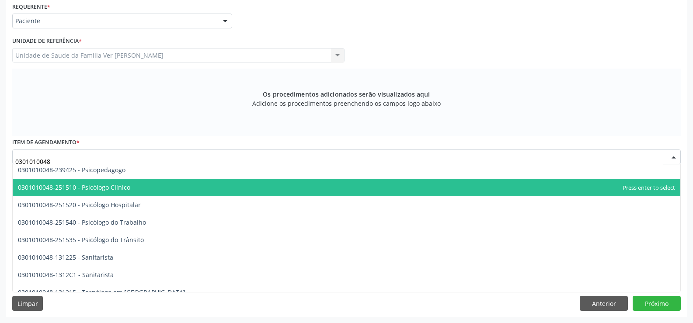
click at [218, 191] on span "0301010048-251510 - Psicólogo Clínico" at bounding box center [347, 187] width 668 height 17
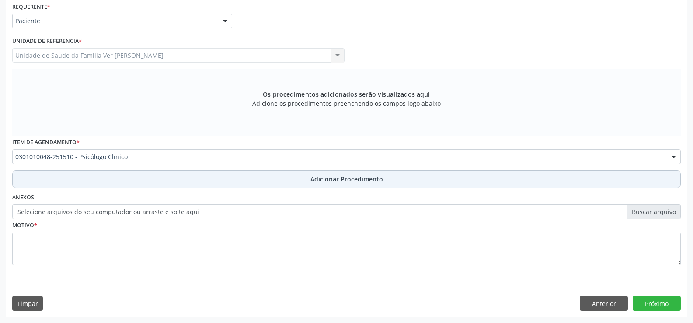
click at [373, 182] on span "Adicionar Procedimento" at bounding box center [346, 178] width 73 height 9
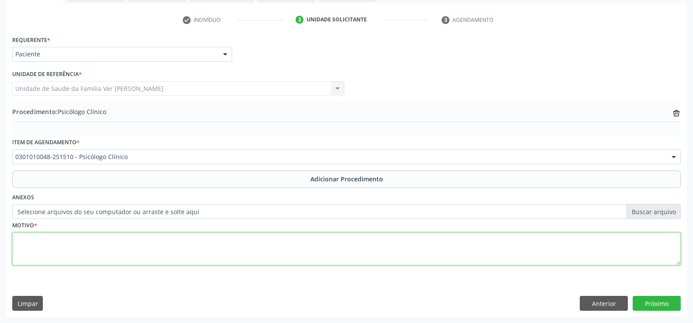
click at [59, 252] on textarea at bounding box center [346, 249] width 669 height 33
type textarea "paciente apresentando isolamento social,agitação,nervosismo,ansiedade,dificulda…"
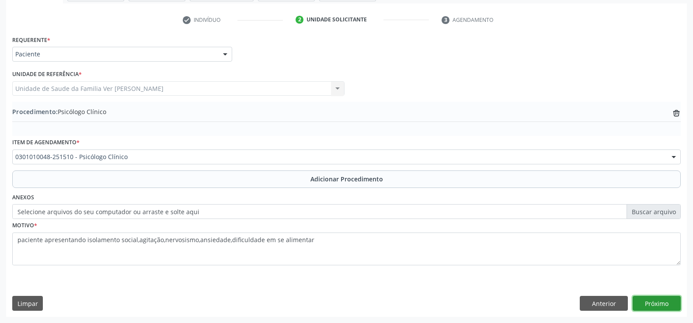
click at [662, 300] on button "Próximo" at bounding box center [657, 303] width 48 height 15
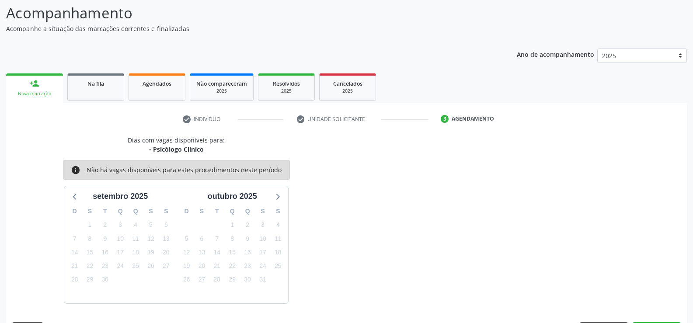
scroll to position [95, 0]
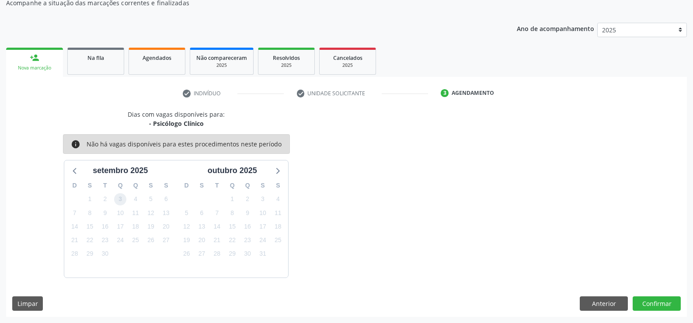
click at [121, 201] on span "3" at bounding box center [120, 199] width 12 height 12
click at [656, 305] on button "Confirmar" at bounding box center [657, 303] width 48 height 15
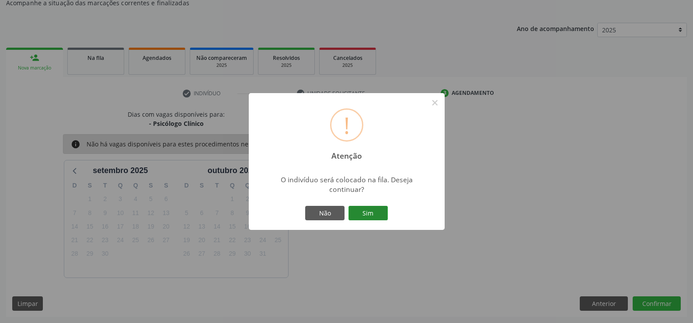
click at [365, 212] on button "Sim" at bounding box center [367, 213] width 39 height 15
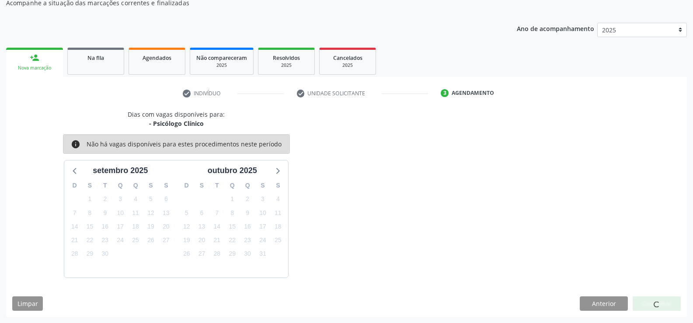
scroll to position [0, 0]
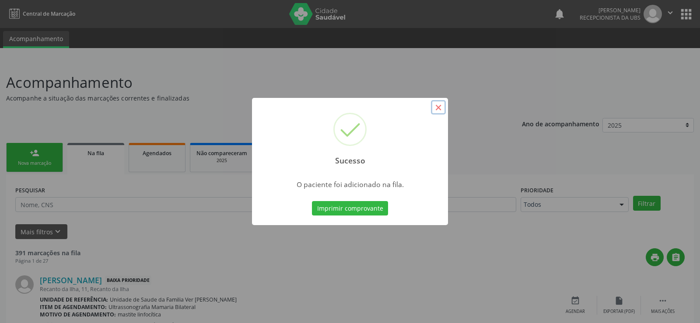
click at [441, 106] on button "×" at bounding box center [438, 107] width 15 height 15
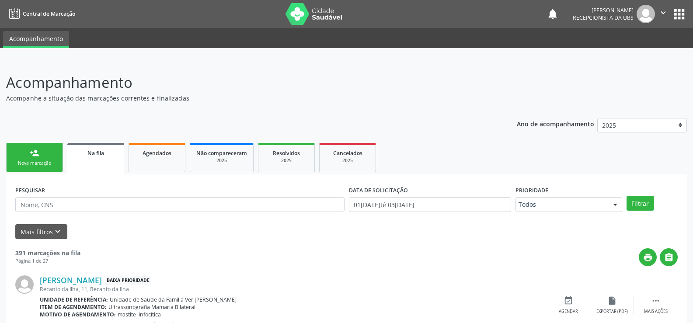
click at [54, 164] on div "Nova marcação" at bounding box center [35, 163] width 44 height 7
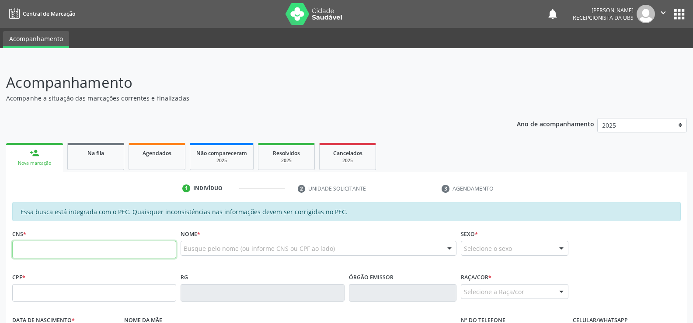
click at [35, 247] on input "text" at bounding box center [94, 249] width 164 height 17
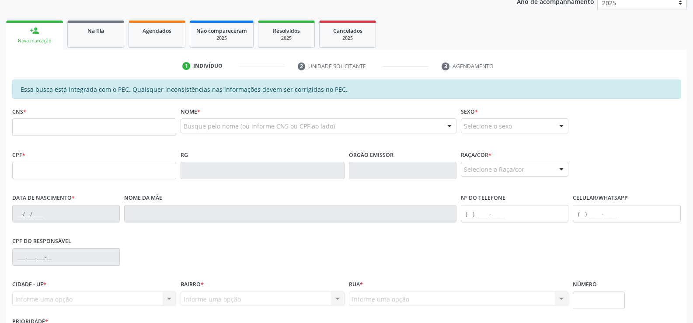
scroll to position [131, 0]
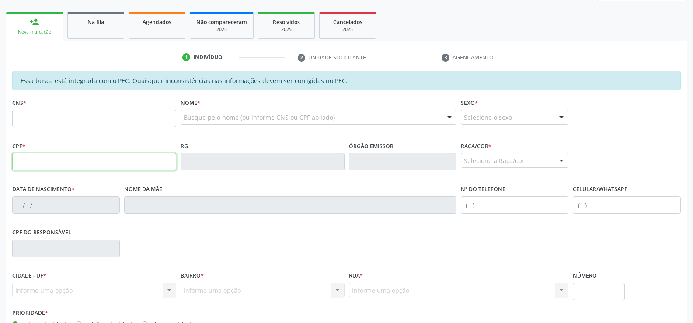
click at [23, 160] on input "text" at bounding box center [94, 161] width 164 height 17
type input "084.981.364-66"
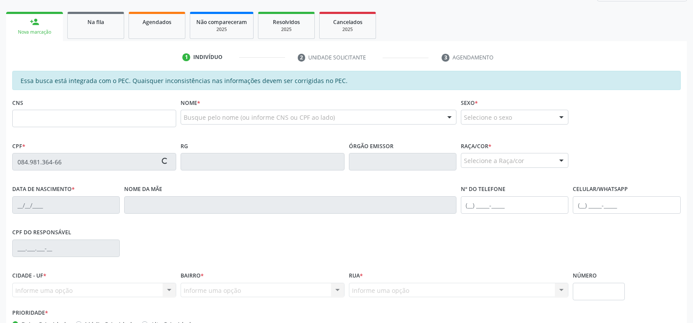
type input "706 2075 2186 2769"
type input "[DATE]"
type input "[PERSON_NAME]"
type input "[PHONE_NUMBER]"
type input "S/N"
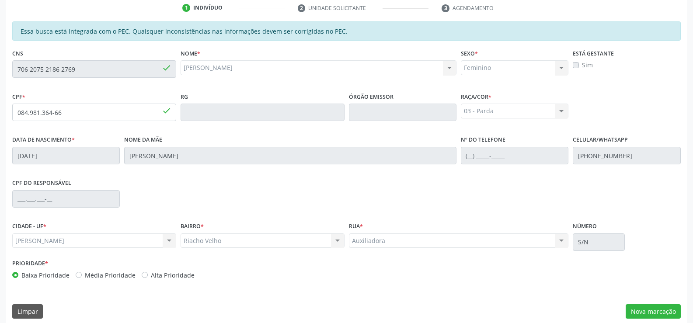
scroll to position [188, 0]
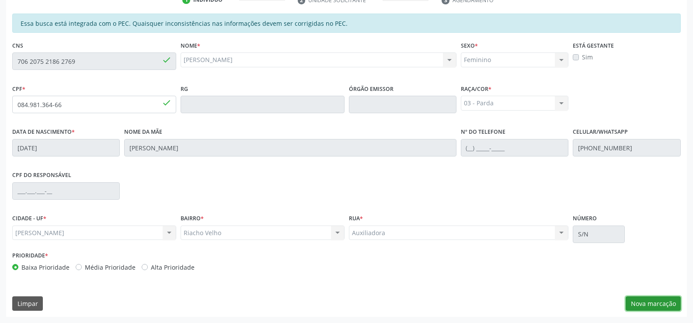
click at [659, 306] on button "Nova marcação" at bounding box center [653, 303] width 55 height 15
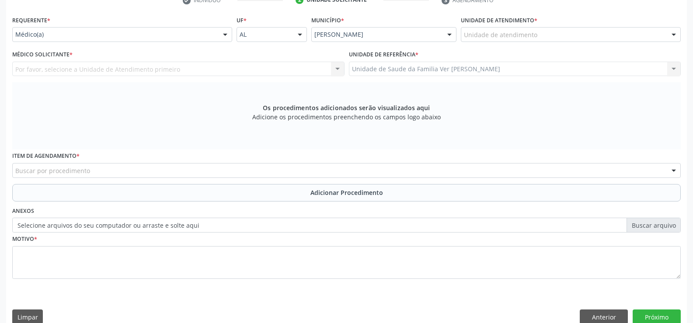
scroll to position [189, 0]
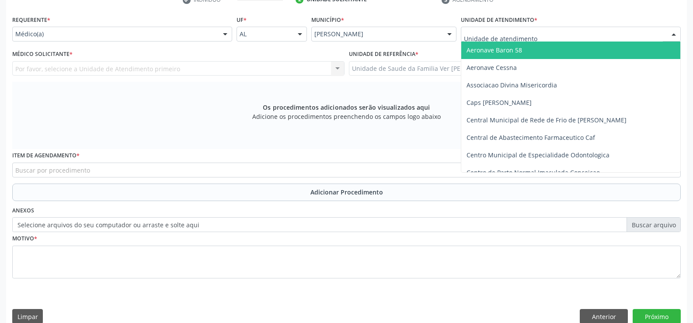
click at [673, 35] on div at bounding box center [673, 34] width 13 height 15
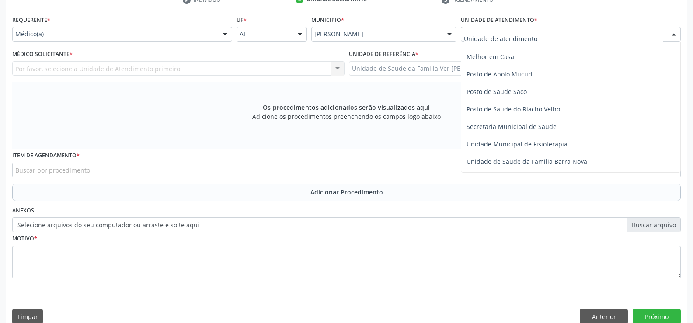
scroll to position [394, 0]
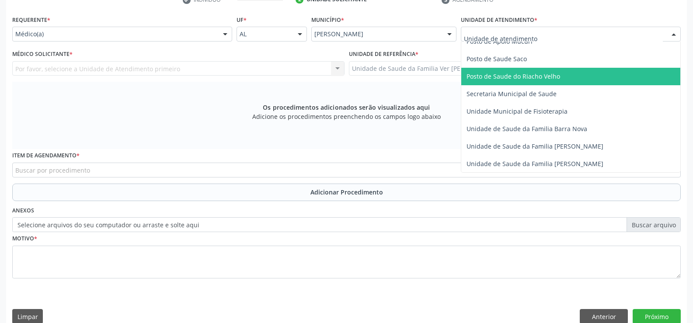
click at [523, 78] on span "Posto de Saude do Riacho Velho" at bounding box center [514, 76] width 94 height 8
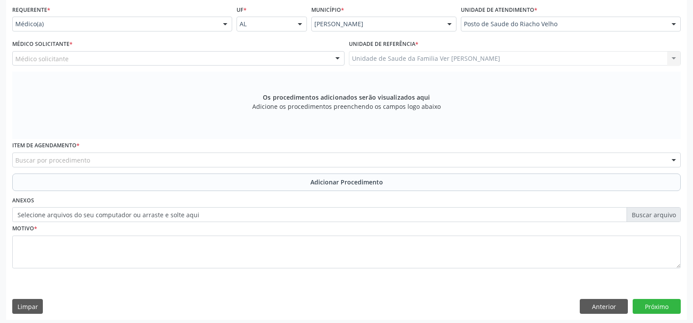
scroll to position [202, 0]
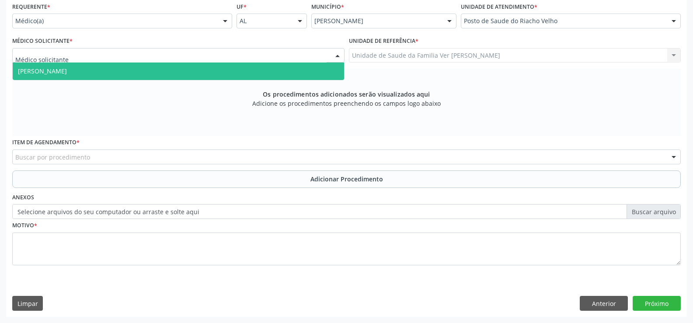
click at [334, 56] on div at bounding box center [337, 56] width 13 height 15
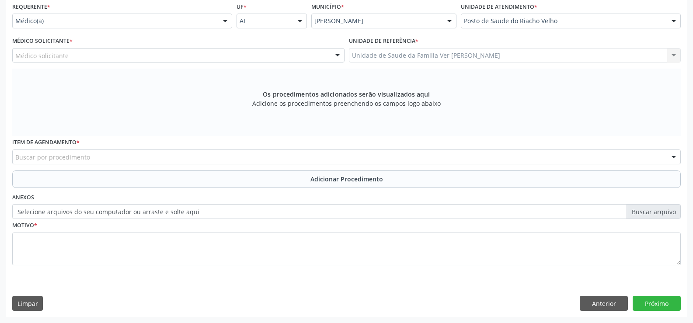
click at [336, 57] on div at bounding box center [337, 56] width 13 height 15
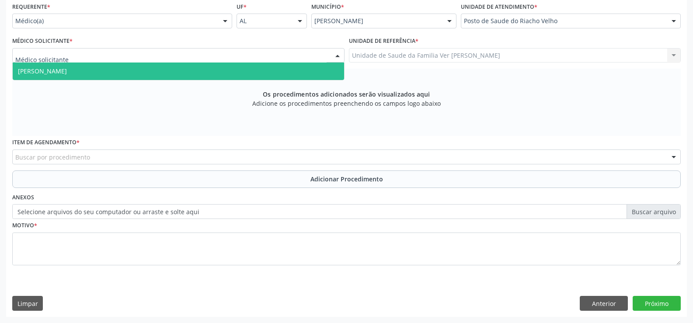
click at [336, 57] on div at bounding box center [337, 56] width 13 height 15
click at [339, 56] on div at bounding box center [337, 56] width 13 height 15
click at [226, 22] on div at bounding box center [225, 21] width 13 height 15
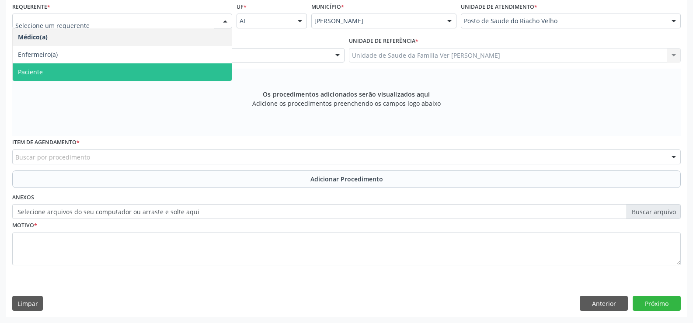
click at [180, 80] on span "Paciente" at bounding box center [122, 71] width 219 height 17
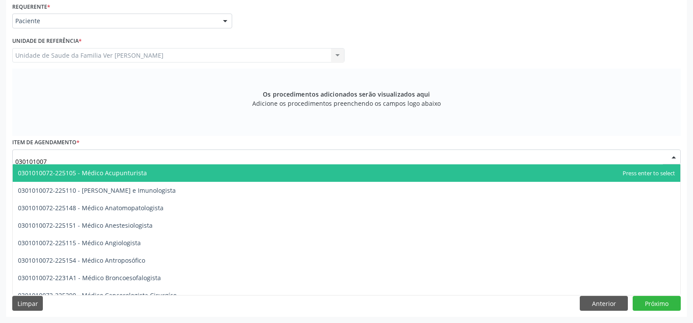
type input "0301010072"
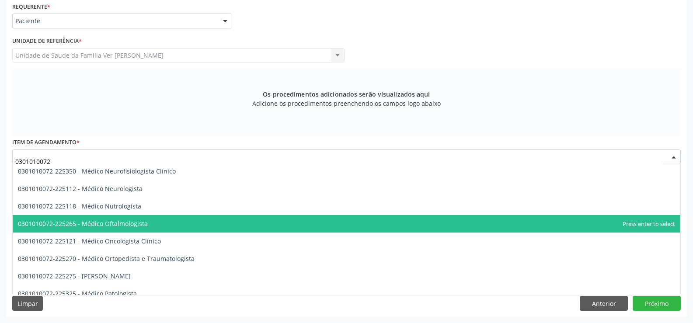
scroll to position [700, 0]
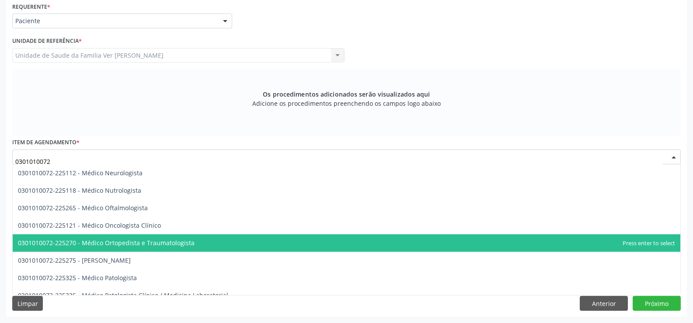
click at [132, 242] on span "0301010072-225270 - Médico Ortopedista e Traumatologista" at bounding box center [106, 243] width 177 height 8
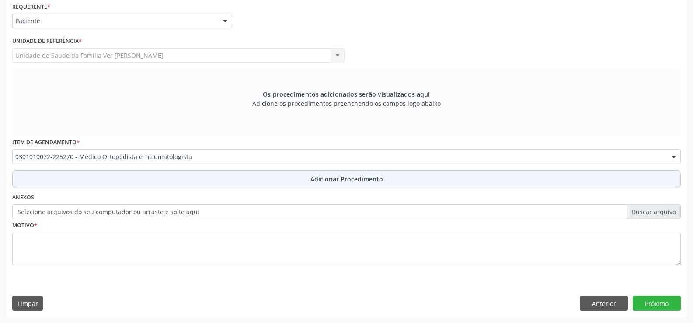
click at [338, 178] on span "Adicionar Procedimento" at bounding box center [346, 178] width 73 height 9
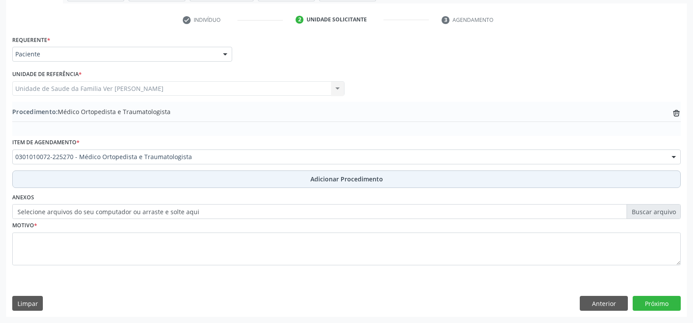
scroll to position [169, 0]
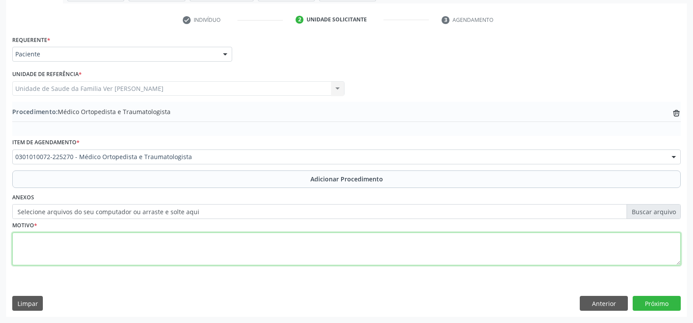
click at [34, 243] on textarea at bounding box center [346, 249] width 669 height 33
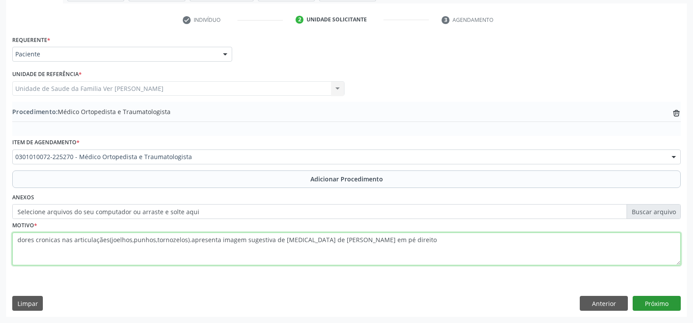
type textarea "dores cronicas nas articulaçães(joelhos,punhos,tornozelos).apresenta imagem sug…"
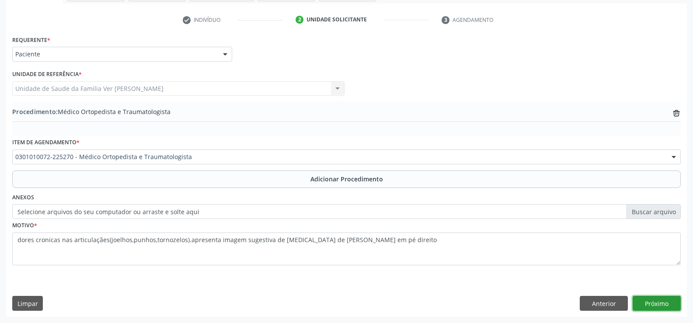
click at [651, 303] on button "Próximo" at bounding box center [657, 303] width 48 height 15
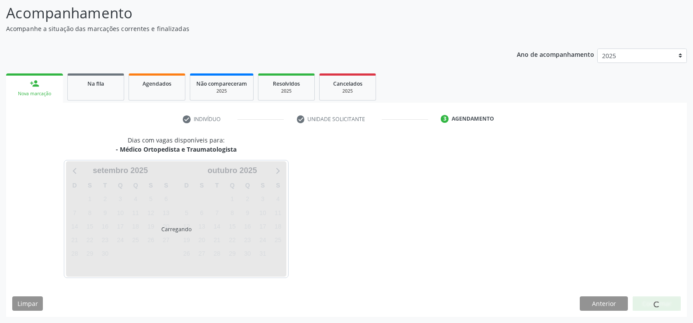
scroll to position [95, 0]
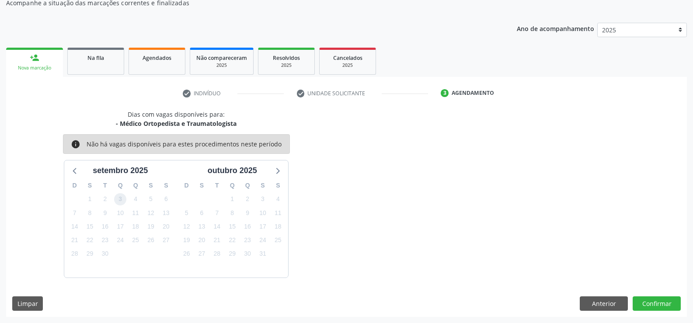
click at [121, 197] on span "3" at bounding box center [120, 199] width 12 height 12
click at [661, 300] on button "Confirmar" at bounding box center [657, 303] width 48 height 15
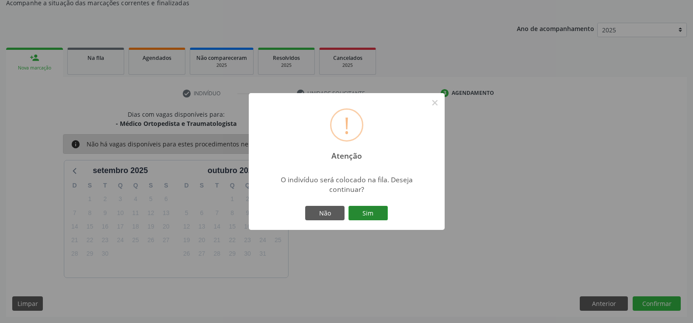
click at [375, 217] on button "Sim" at bounding box center [367, 213] width 39 height 15
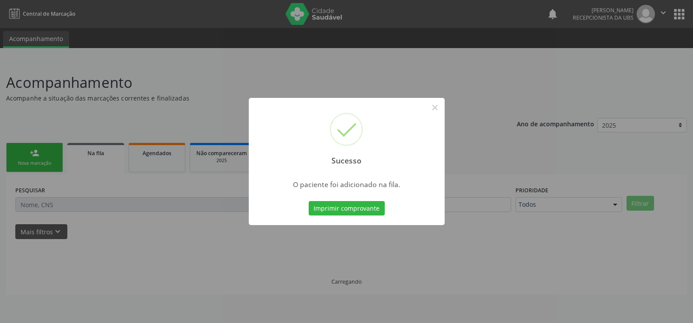
scroll to position [0, 0]
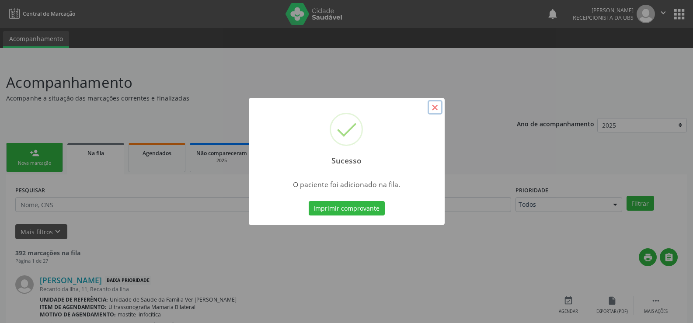
click at [436, 107] on button "×" at bounding box center [435, 107] width 15 height 15
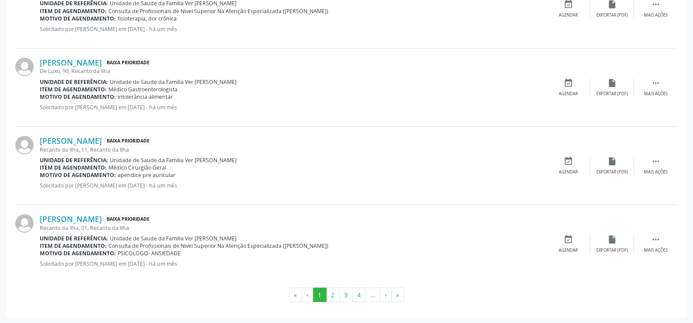
scroll to position [1181, 0]
click at [359, 293] on button "4" at bounding box center [359, 294] width 14 height 15
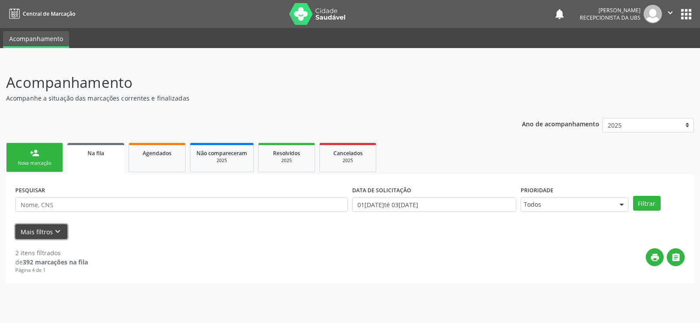
click at [56, 233] on icon "keyboard_arrow_down" at bounding box center [58, 232] width 10 height 10
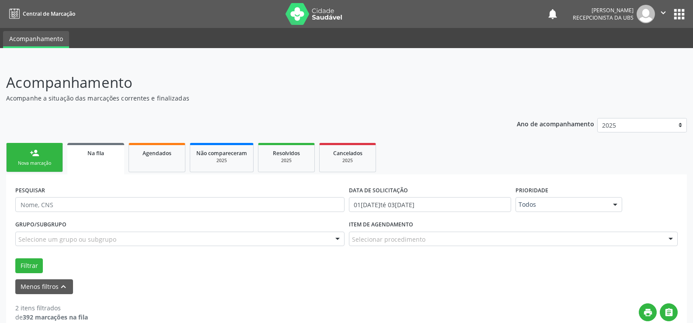
click at [51, 160] on link "person_add Nova marcação" at bounding box center [34, 157] width 57 height 29
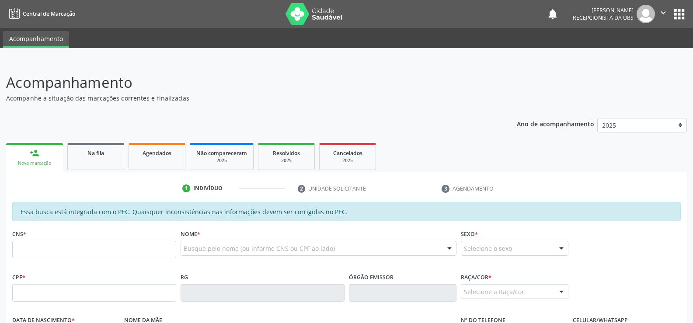
click at [51, 160] on link "person_add Nova marcação" at bounding box center [34, 157] width 57 height 29
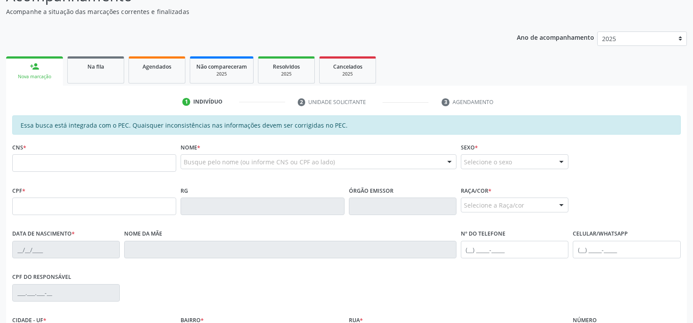
scroll to position [87, 0]
click at [31, 206] on input "text" at bounding box center [94, 205] width 164 height 17
type input "084.981.364-66"
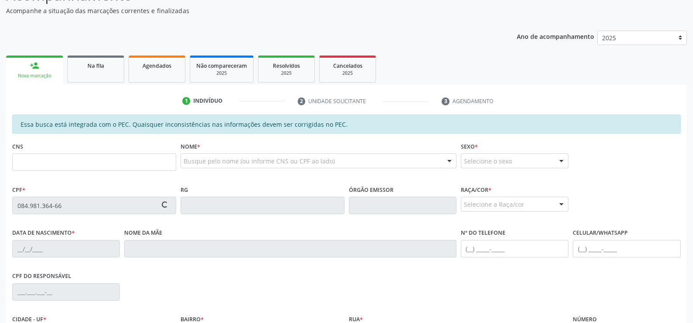
type input "706 2075 2186 2769"
type input "[DATE]"
type input "[PERSON_NAME]"
type input "[PHONE_NUMBER]"
type input "S/N"
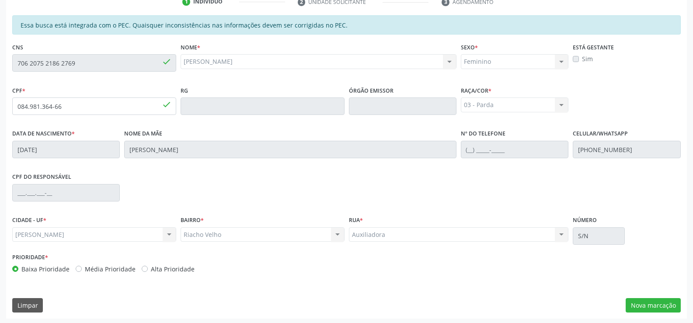
scroll to position [188, 0]
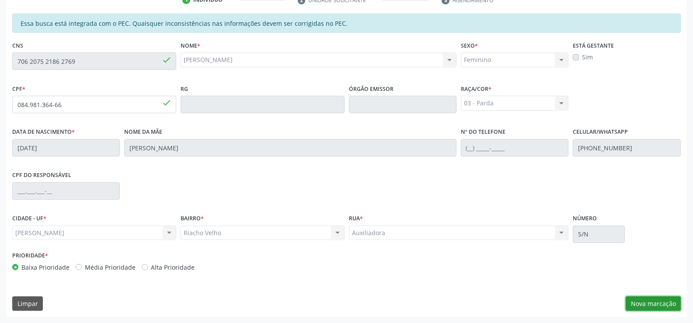
click at [645, 300] on button "Nova marcação" at bounding box center [653, 303] width 55 height 15
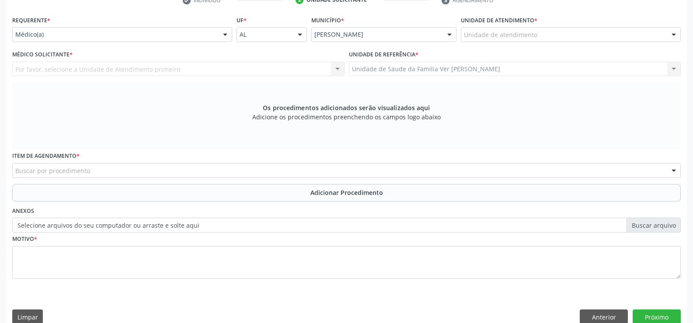
scroll to position [189, 0]
click at [674, 35] on div at bounding box center [673, 34] width 13 height 15
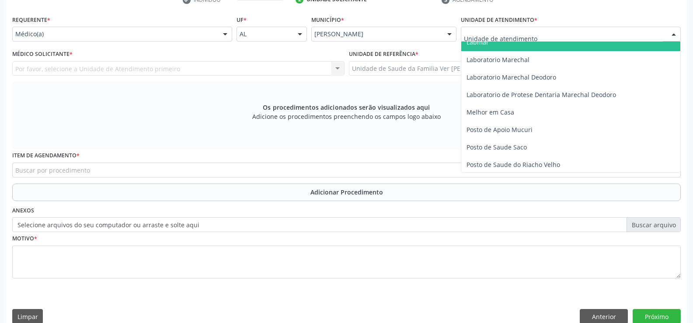
scroll to position [306, 0]
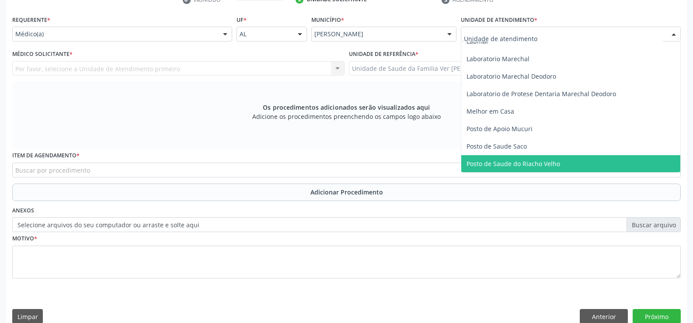
click at [574, 162] on span "Posto de Saude do Riacho Velho" at bounding box center [570, 163] width 219 height 17
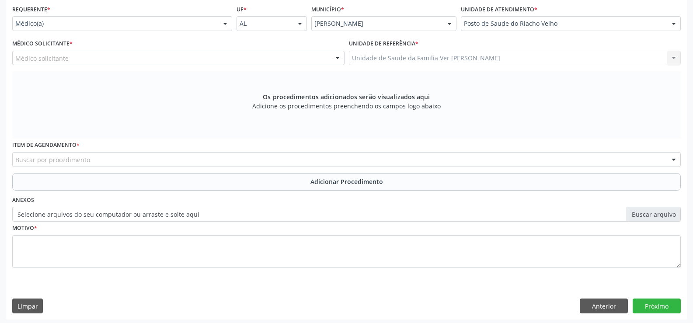
scroll to position [202, 0]
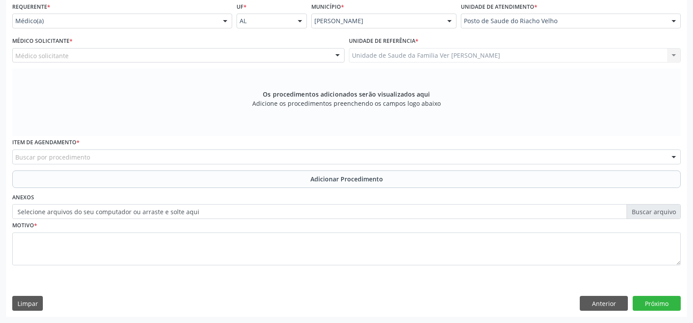
click at [672, 157] on div at bounding box center [673, 157] width 13 height 15
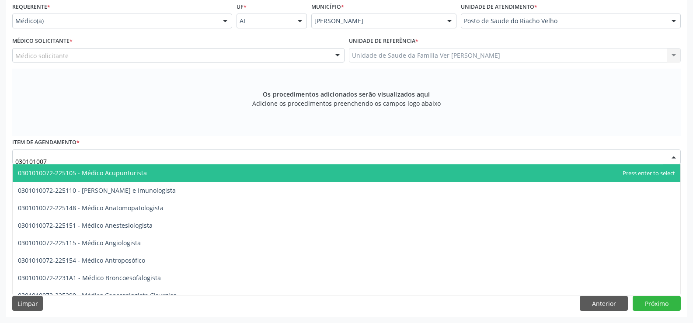
type input "0301010072"
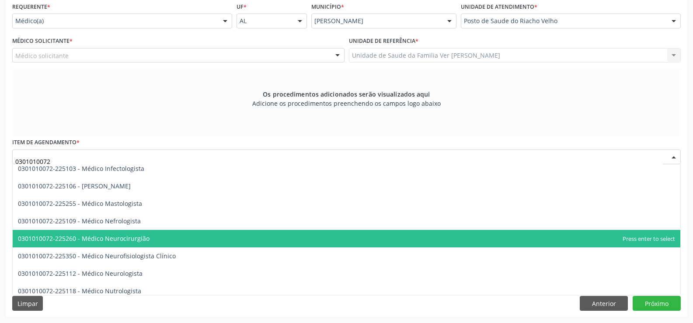
scroll to position [612, 0]
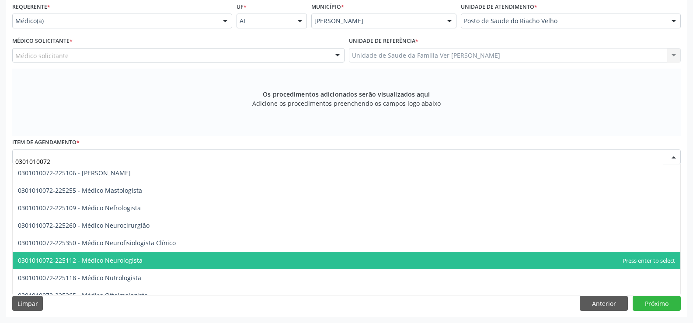
click at [187, 268] on span "0301010072-225112 - Médico Neurologista" at bounding box center [347, 260] width 668 height 17
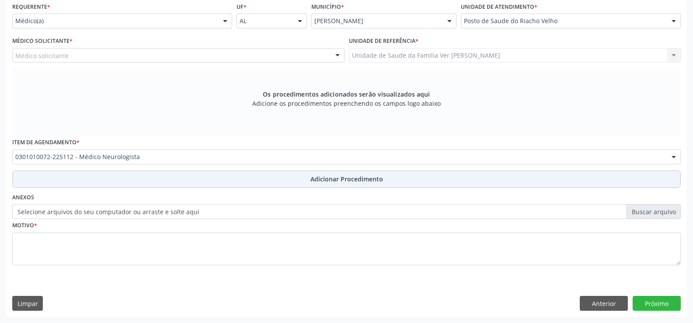
click at [343, 178] on span "Adicionar Procedimento" at bounding box center [346, 178] width 73 height 9
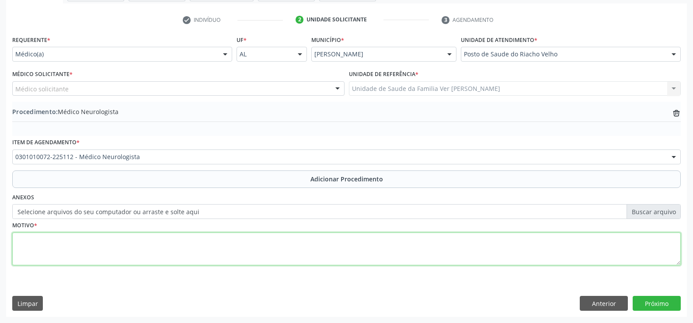
click at [23, 244] on textarea at bounding box center [346, 249] width 669 height 33
type textarea "paciente refere cefaleia temporal direita de forte intensidade e frequentes com…"
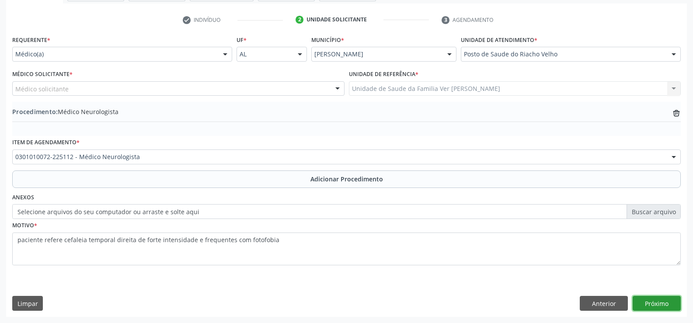
click at [666, 303] on button "Próximo" at bounding box center [657, 303] width 48 height 15
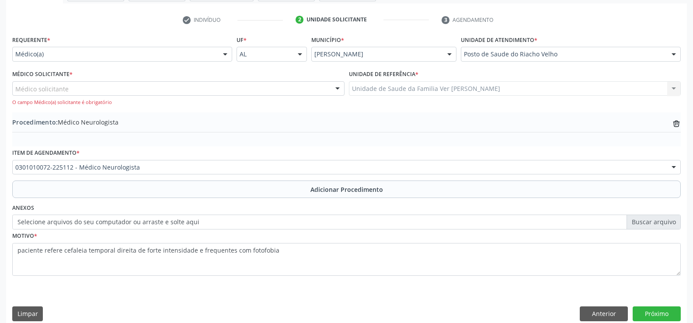
click at [226, 52] on div at bounding box center [225, 54] width 13 height 15
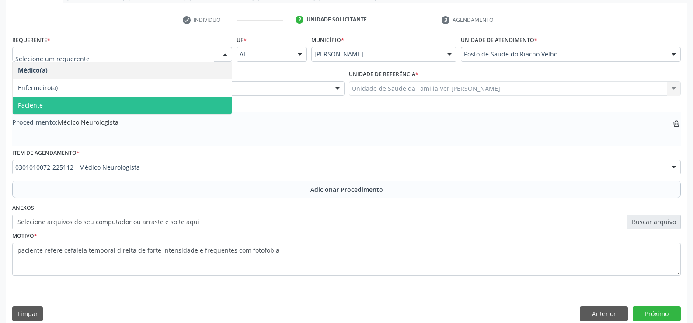
click at [188, 98] on span "Paciente" at bounding box center [122, 105] width 219 height 17
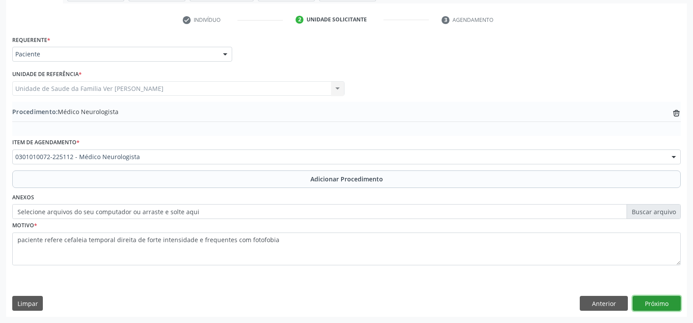
click at [664, 302] on button "Próximo" at bounding box center [657, 303] width 48 height 15
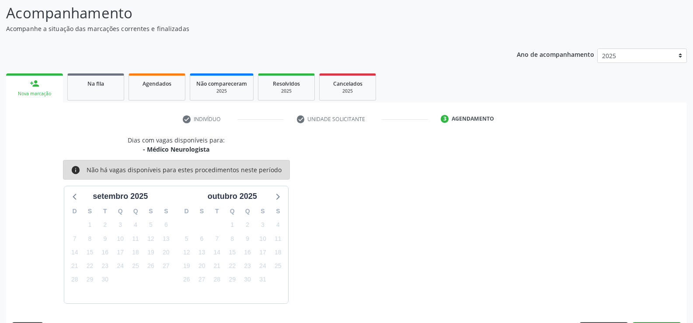
scroll to position [95, 0]
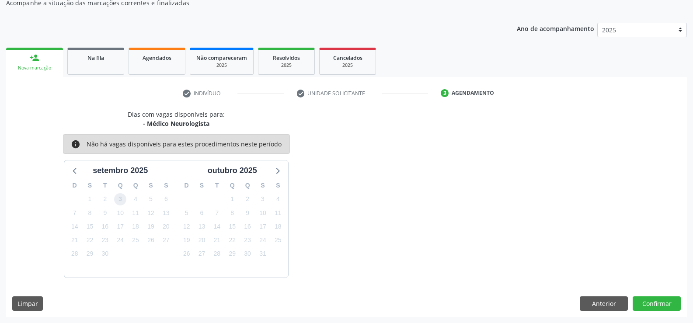
click at [122, 198] on span "3" at bounding box center [120, 199] width 12 height 12
click at [652, 302] on button "Confirmar" at bounding box center [657, 303] width 48 height 15
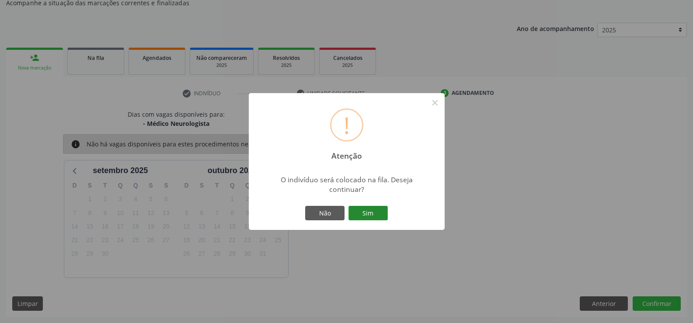
click at [367, 212] on button "Sim" at bounding box center [367, 213] width 39 height 15
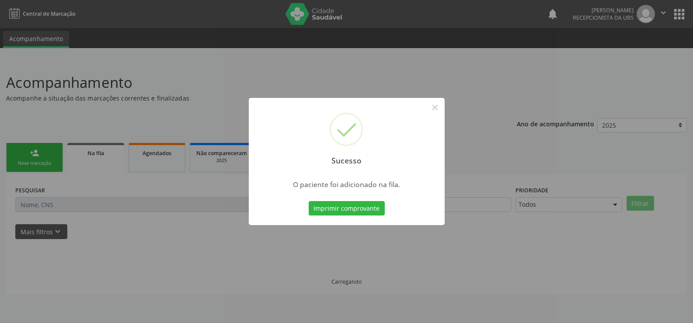
scroll to position [0, 0]
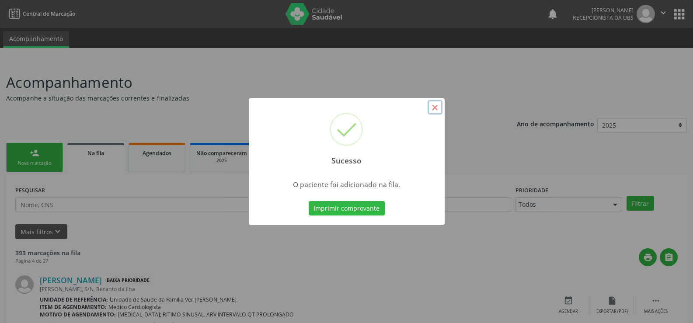
click at [436, 105] on button "×" at bounding box center [435, 107] width 15 height 15
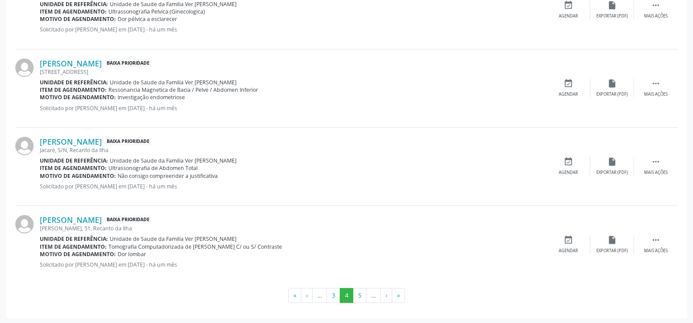
scroll to position [1159, 0]
click at [361, 295] on button "5" at bounding box center [360, 294] width 14 height 15
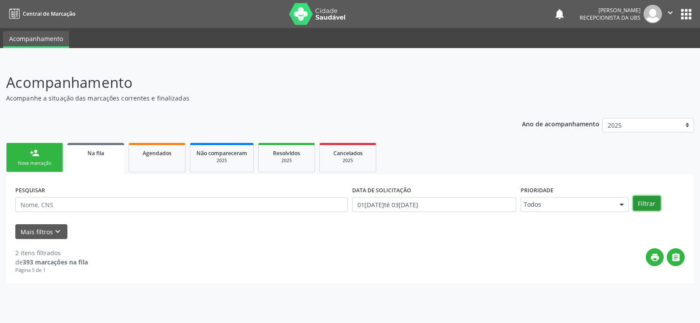
click at [649, 204] on button "Filtrar" at bounding box center [647, 203] width 28 height 15
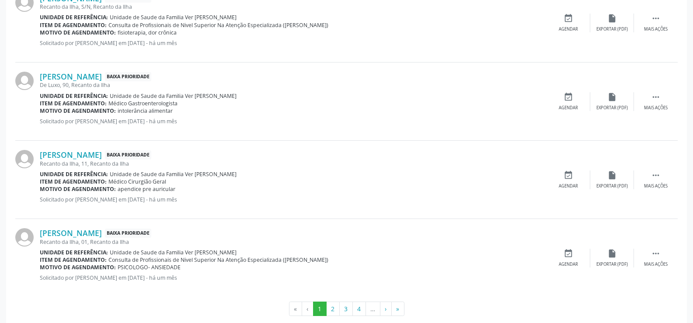
scroll to position [1181, 0]
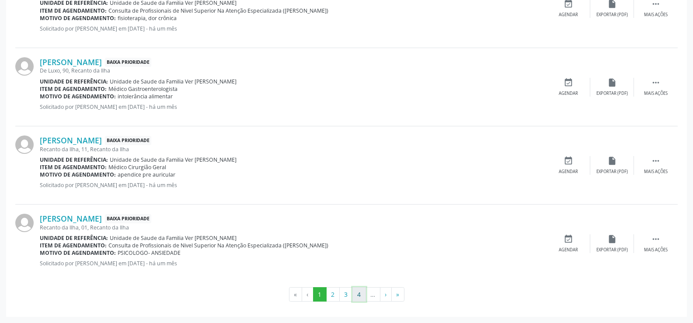
click at [355, 296] on button "4" at bounding box center [359, 294] width 14 height 15
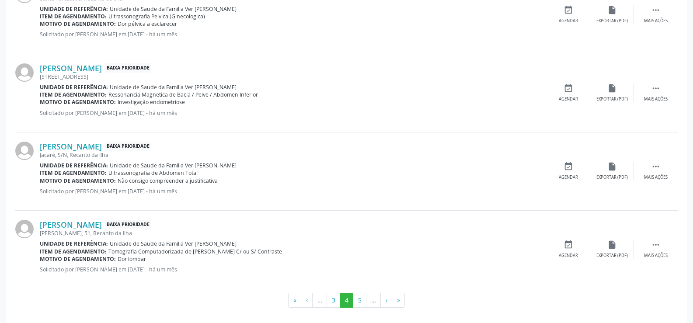
scroll to position [1159, 0]
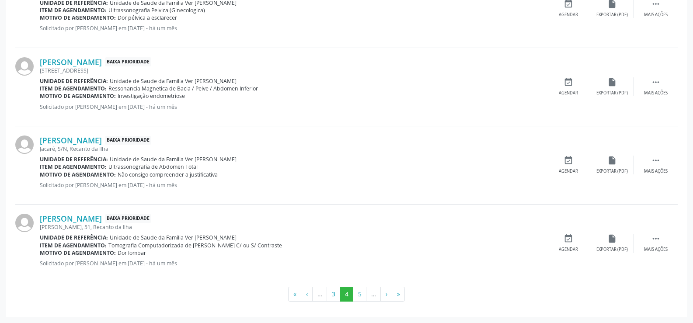
click at [359, 296] on button "5" at bounding box center [360, 294] width 14 height 15
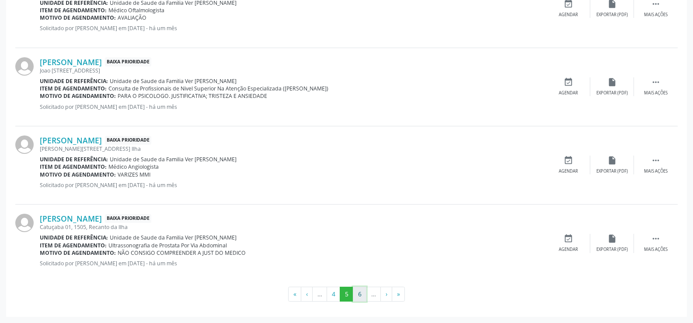
click at [360, 296] on button "6" at bounding box center [360, 294] width 14 height 15
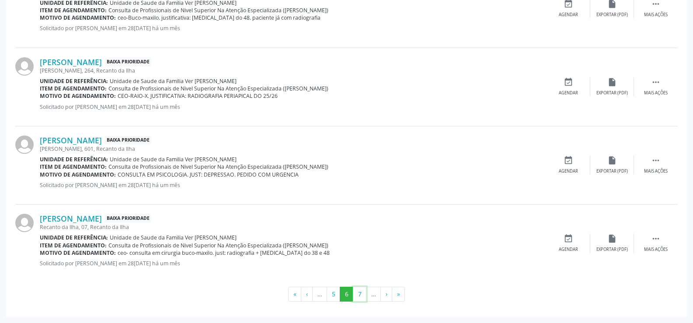
click at [360, 296] on button "7" at bounding box center [360, 294] width 14 height 15
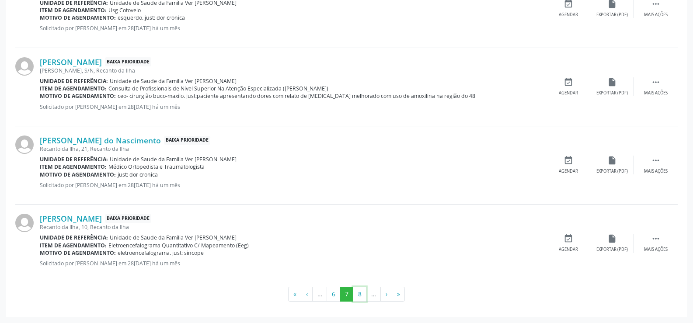
click at [360, 296] on button "8" at bounding box center [360, 294] width 14 height 15
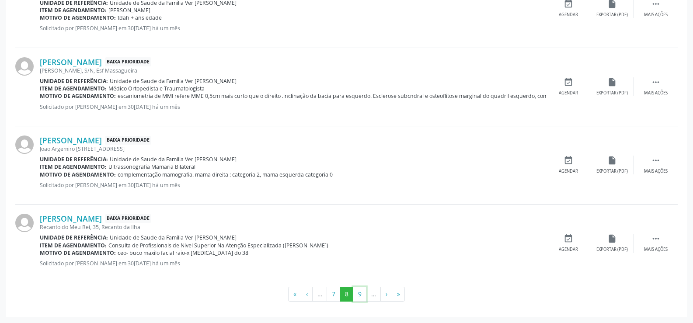
click at [360, 296] on button "9" at bounding box center [360, 294] width 14 height 15
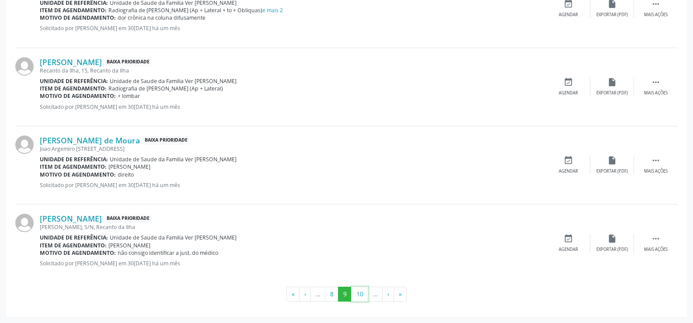
click at [360, 296] on button "10" at bounding box center [359, 294] width 17 height 15
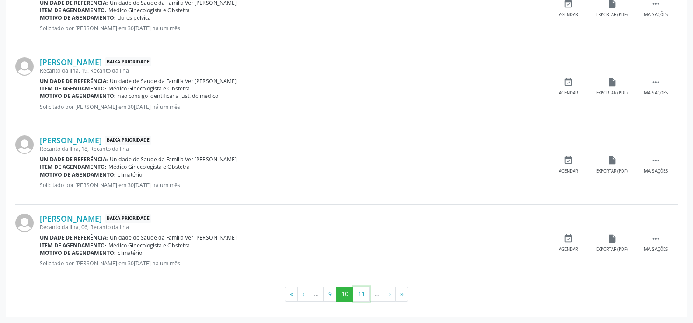
click at [360, 296] on button "11" at bounding box center [361, 294] width 17 height 15
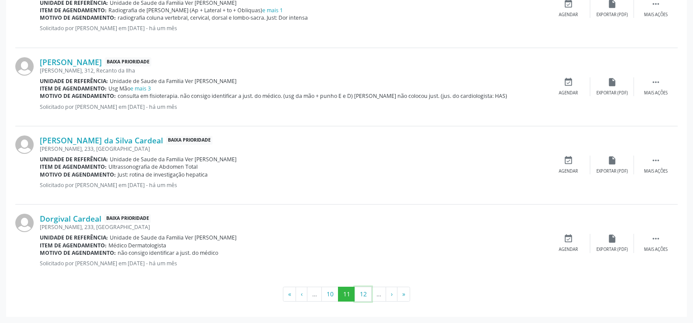
click at [360, 296] on button "12" at bounding box center [363, 294] width 17 height 15
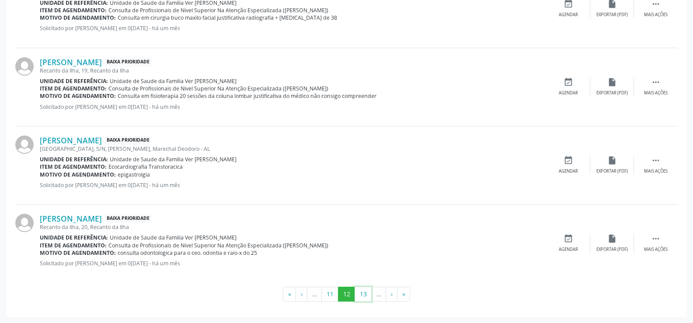
click at [360, 296] on button "13" at bounding box center [363, 294] width 17 height 15
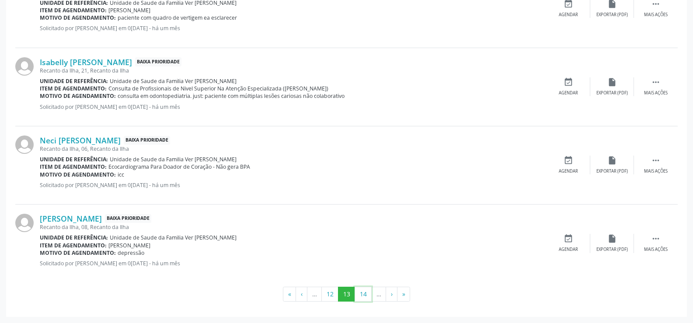
click at [360, 296] on button "14" at bounding box center [363, 294] width 17 height 15
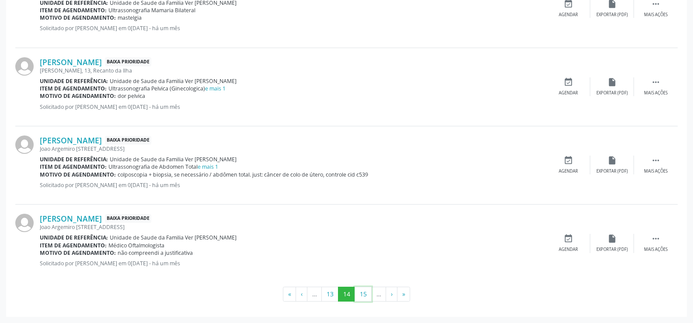
click at [360, 296] on button "15" at bounding box center [363, 294] width 17 height 15
